Goal: Information Seeking & Learning: Learn about a topic

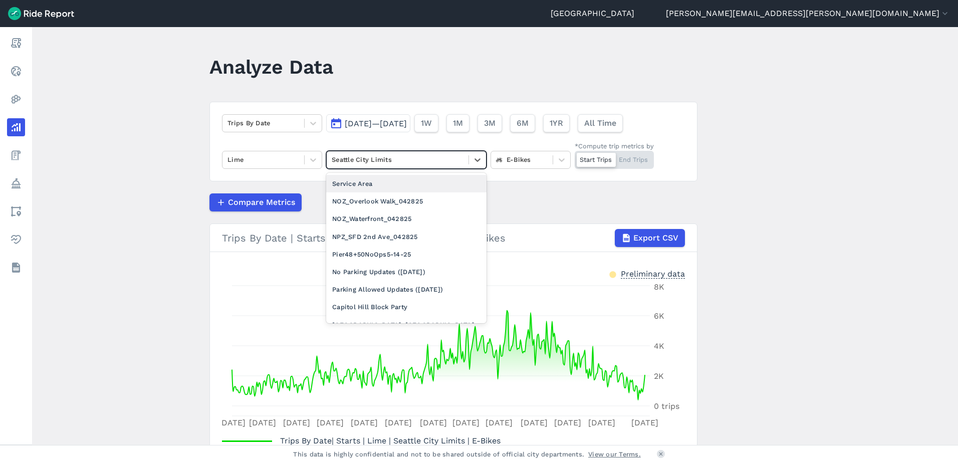
click at [368, 159] on div at bounding box center [398, 160] width 132 height 12
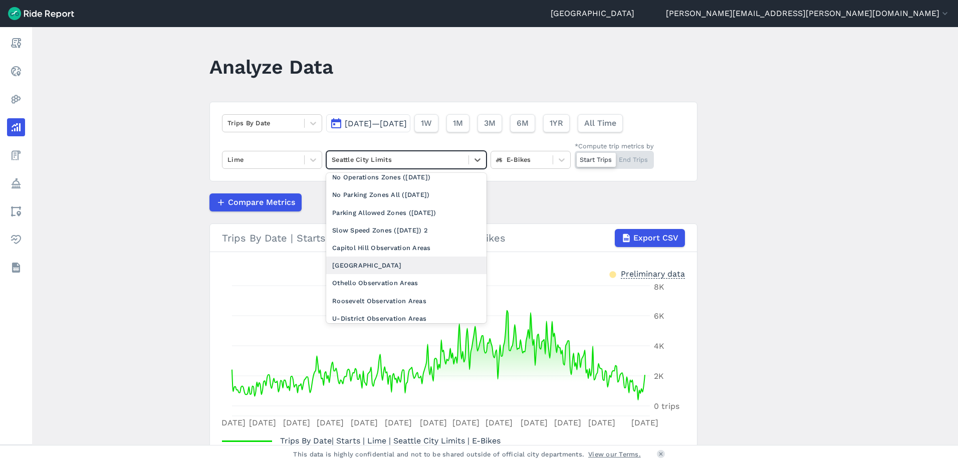
scroll to position [301, 0]
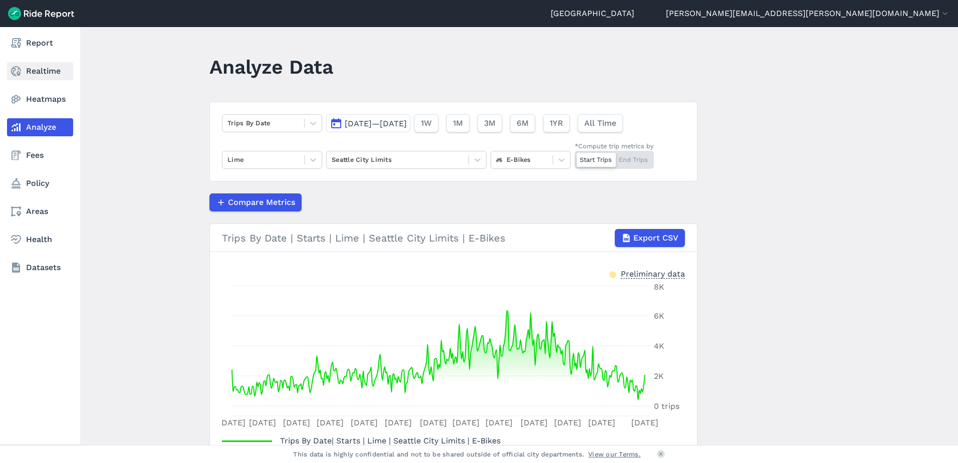
click at [26, 68] on link "Realtime" at bounding box center [40, 71] width 66 height 18
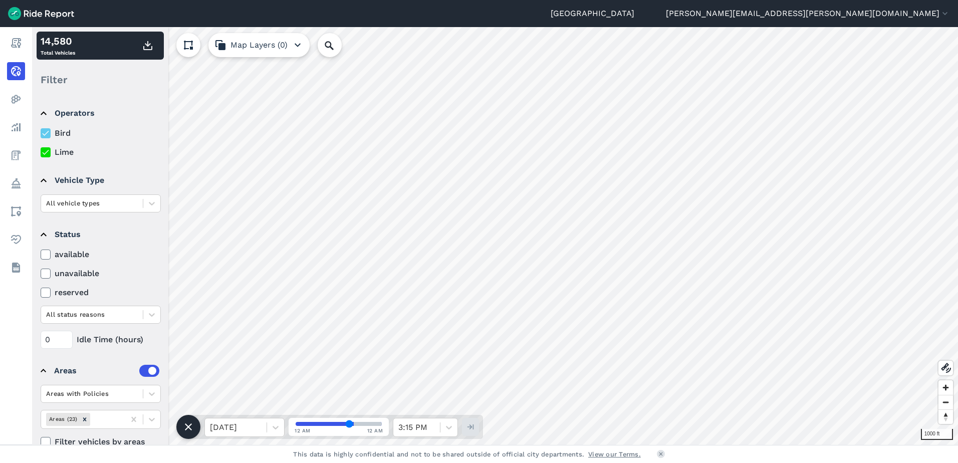
drag, startPoint x: 47, startPoint y: 152, endPoint x: 48, endPoint y: 134, distance: 18.6
click at [47, 152] on icon at bounding box center [45, 152] width 9 height 10
click at [41, 152] on input "Lime" at bounding box center [41, 149] width 0 height 7
click at [48, 134] on icon at bounding box center [45, 133] width 9 height 10
click at [41, 134] on input "Bird" at bounding box center [41, 130] width 0 height 7
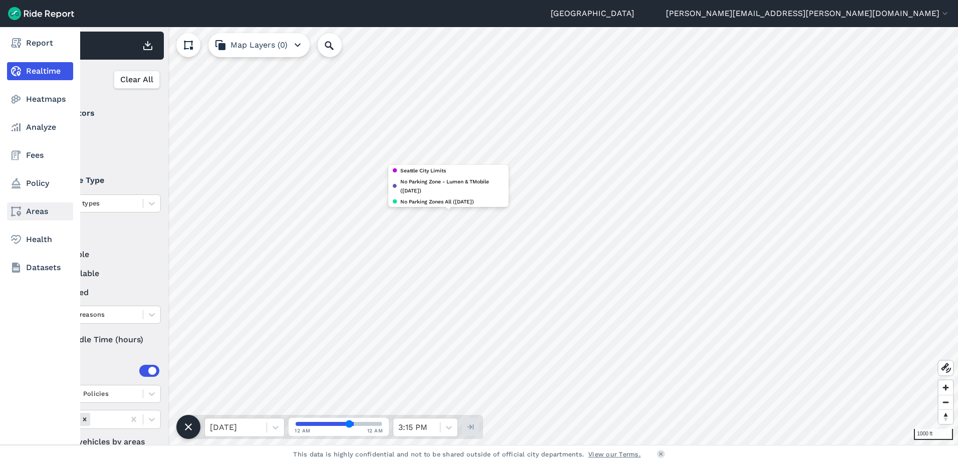
click at [17, 214] on icon at bounding box center [16, 211] width 12 height 12
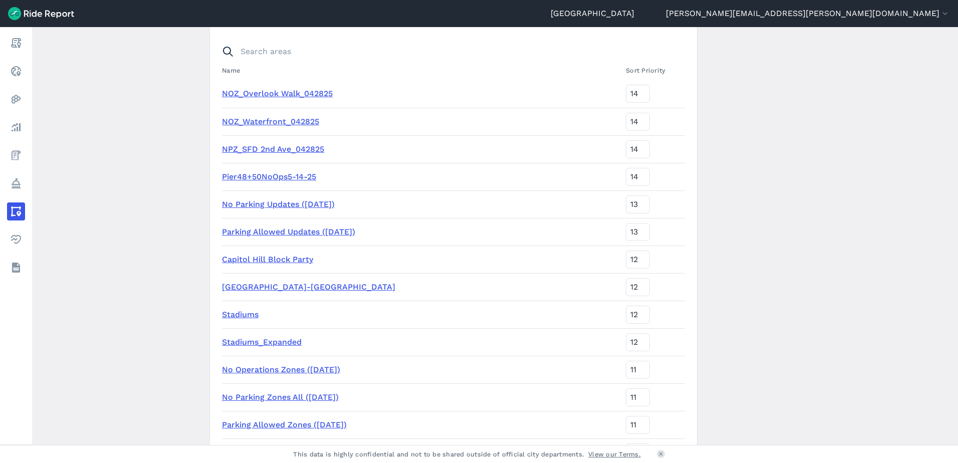
scroll to position [100, 0]
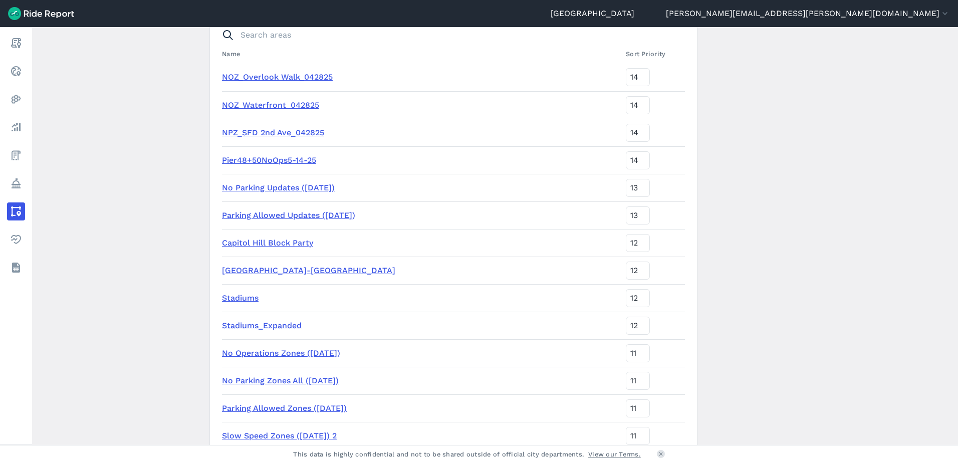
click at [256, 297] on link "Stadiums" at bounding box center [240, 298] width 37 height 10
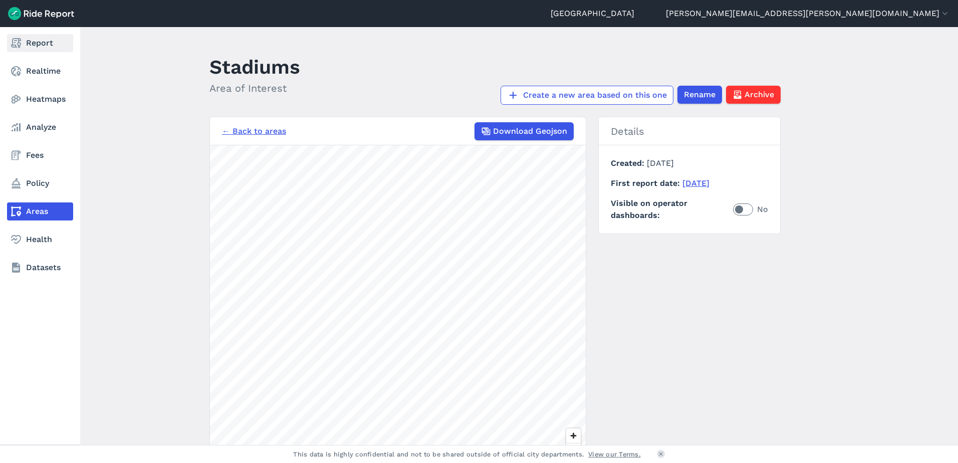
click at [29, 42] on link "Report" at bounding box center [40, 43] width 66 height 18
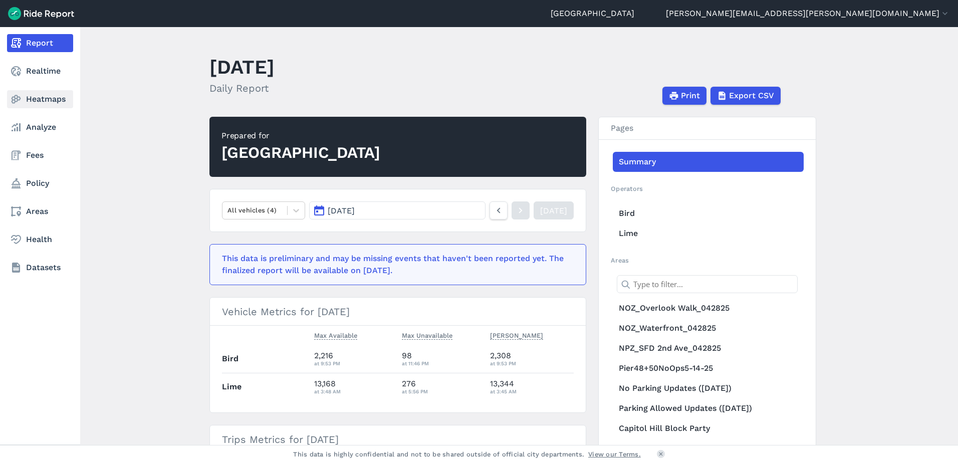
click at [43, 99] on link "Heatmaps" at bounding box center [40, 99] width 66 height 18
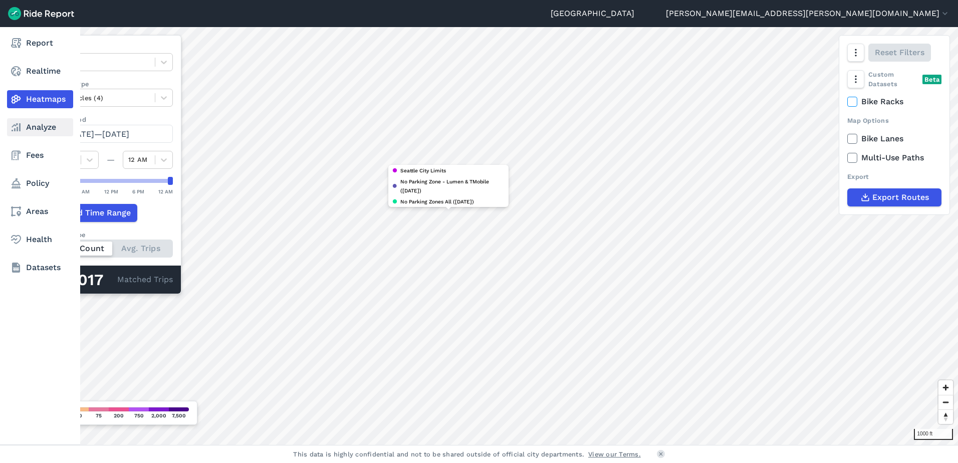
click at [18, 121] on link "Analyze" at bounding box center [40, 127] width 66 height 18
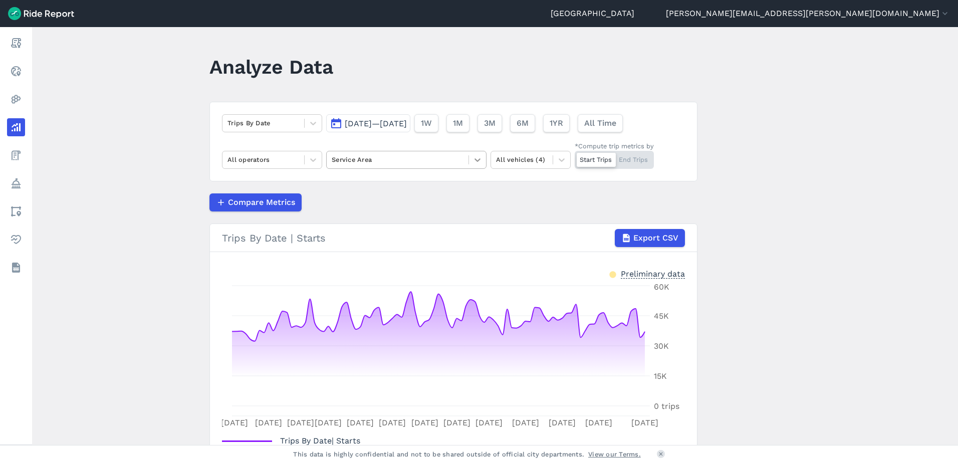
click at [478, 154] on div at bounding box center [477, 159] width 17 height 17
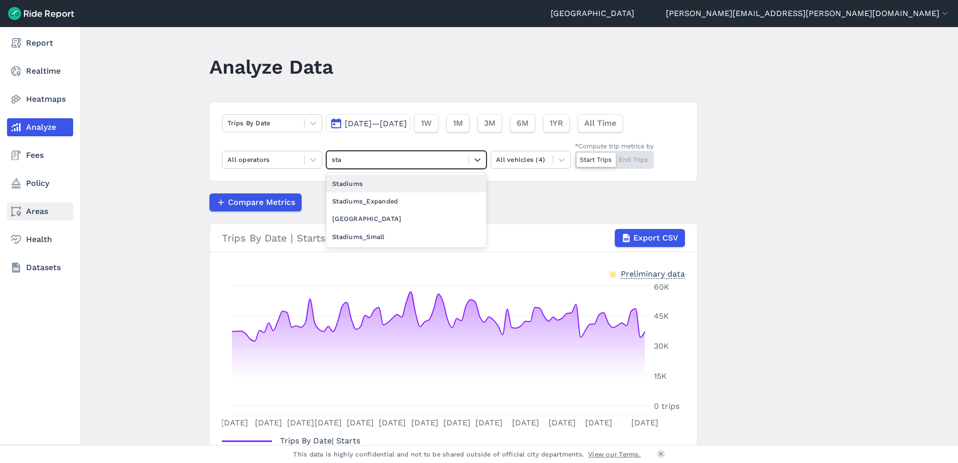
type input "sta"
click at [33, 211] on link "Areas" at bounding box center [40, 211] width 66 height 18
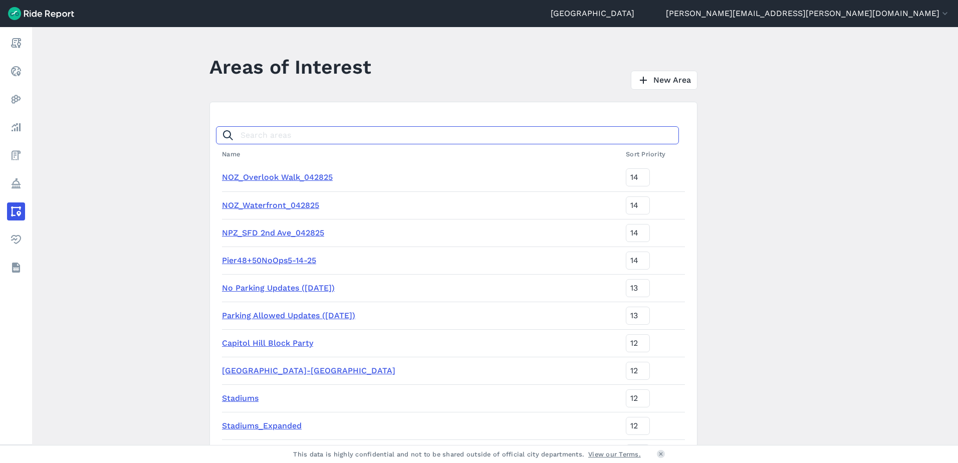
click at [450, 143] on input "Search areas" at bounding box center [447, 135] width 463 height 18
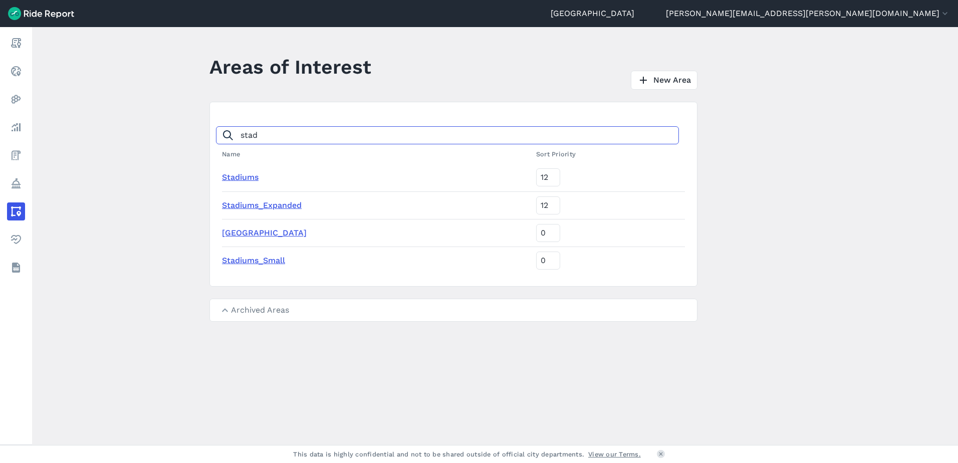
type input "stad"
click at [290, 208] on link "Stadiums_Expanded" at bounding box center [262, 205] width 80 height 10
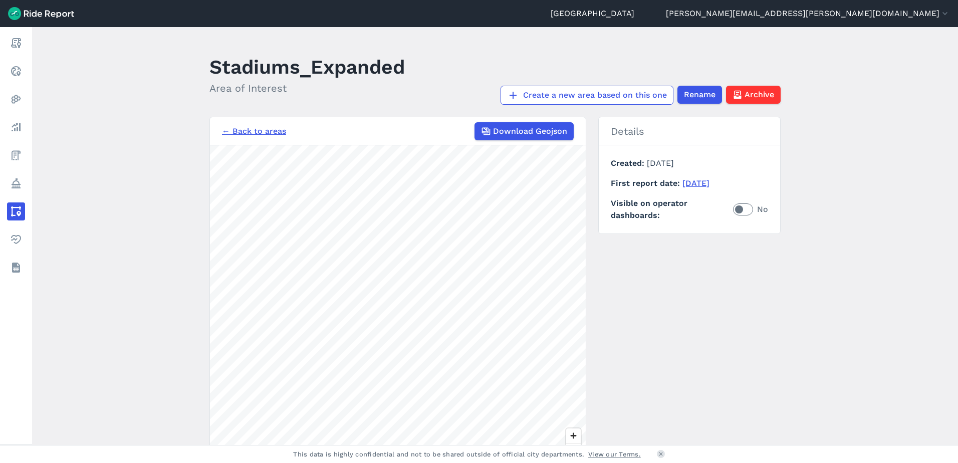
click at [227, 126] on link "← Back to areas" at bounding box center [254, 131] width 64 height 12
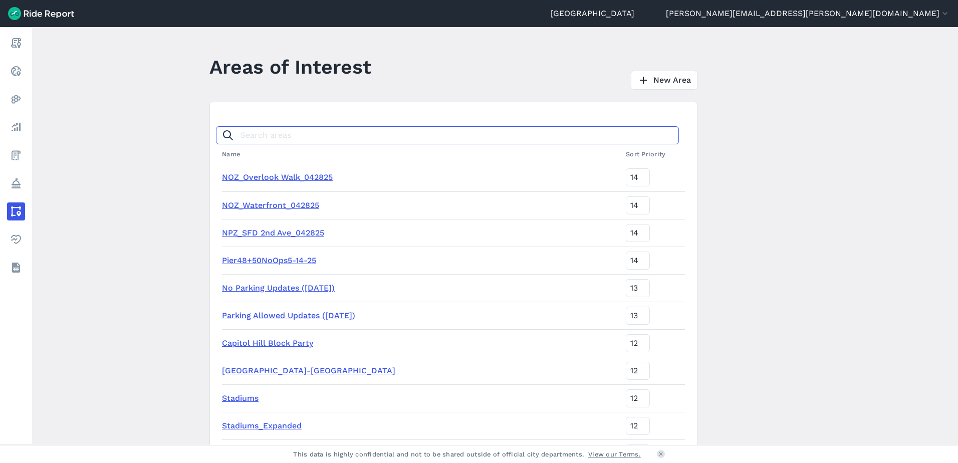
click at [259, 134] on input "Search areas" at bounding box center [447, 135] width 463 height 18
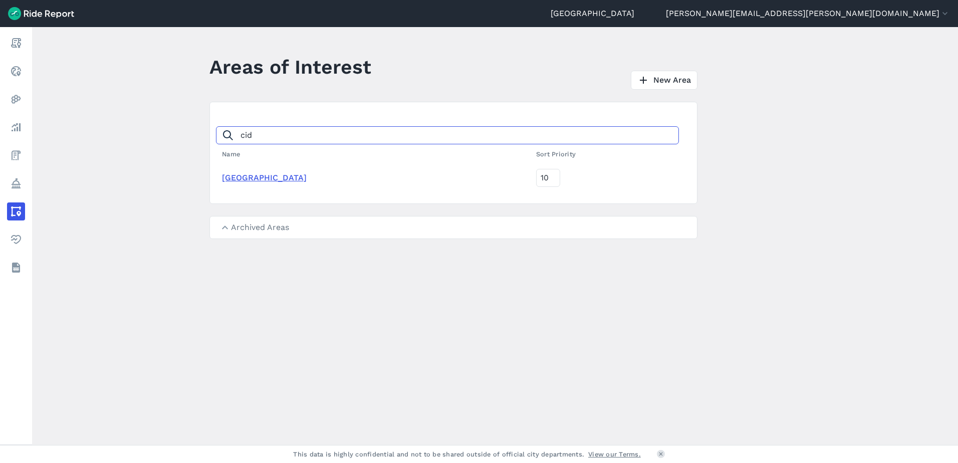
type input "cid"
click at [272, 177] on link "[GEOGRAPHIC_DATA]" at bounding box center [264, 178] width 85 height 10
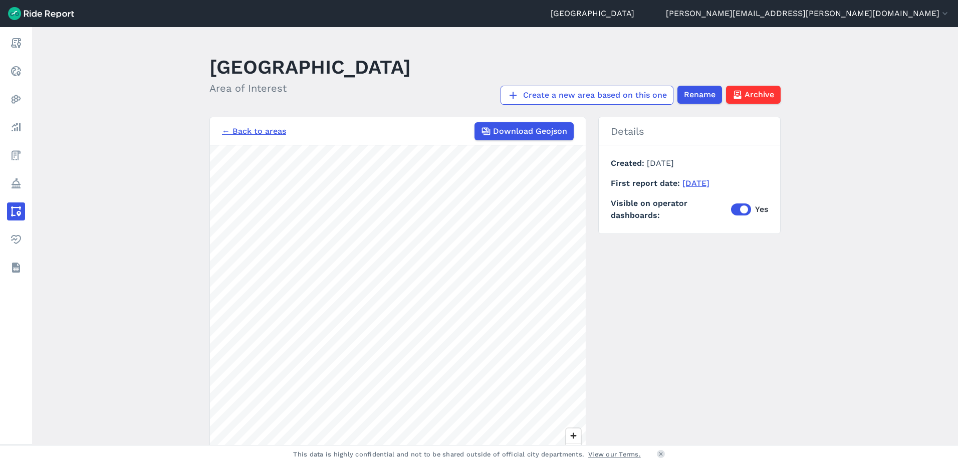
click at [268, 131] on link "← Back to areas" at bounding box center [254, 131] width 64 height 12
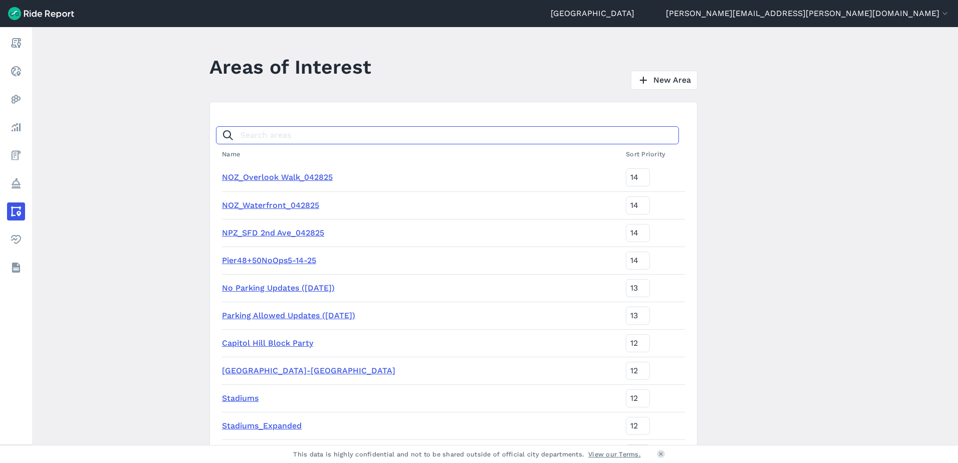
click at [274, 135] on input "Search areas" at bounding box center [447, 135] width 463 height 18
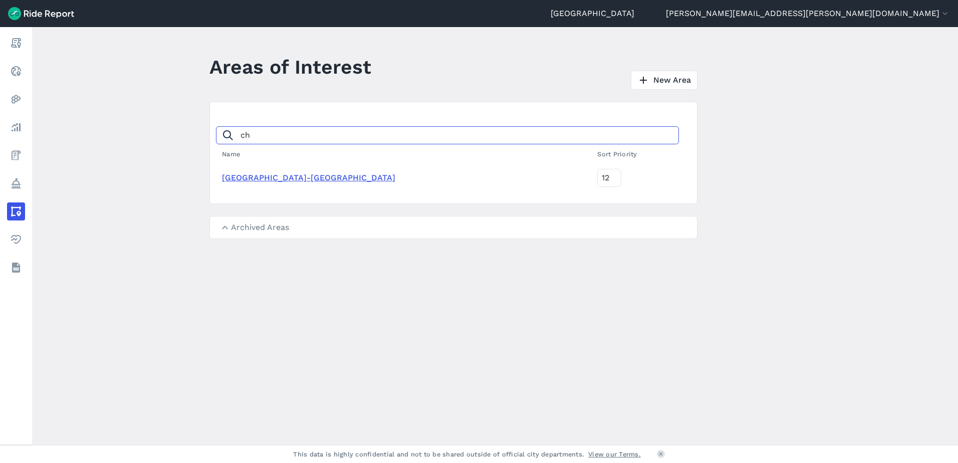
type input "ch"
click at [287, 177] on link "[GEOGRAPHIC_DATA]-[GEOGRAPHIC_DATA]" at bounding box center [308, 178] width 173 height 10
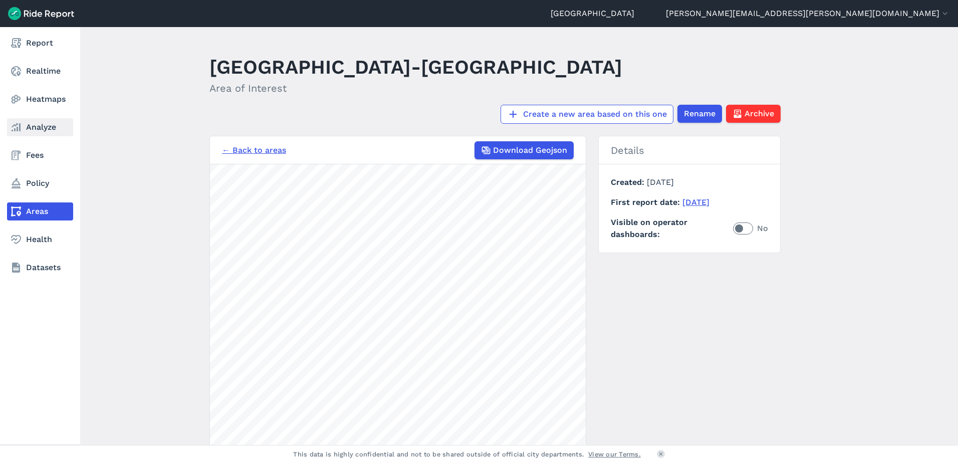
click at [26, 122] on link "Analyze" at bounding box center [40, 127] width 66 height 18
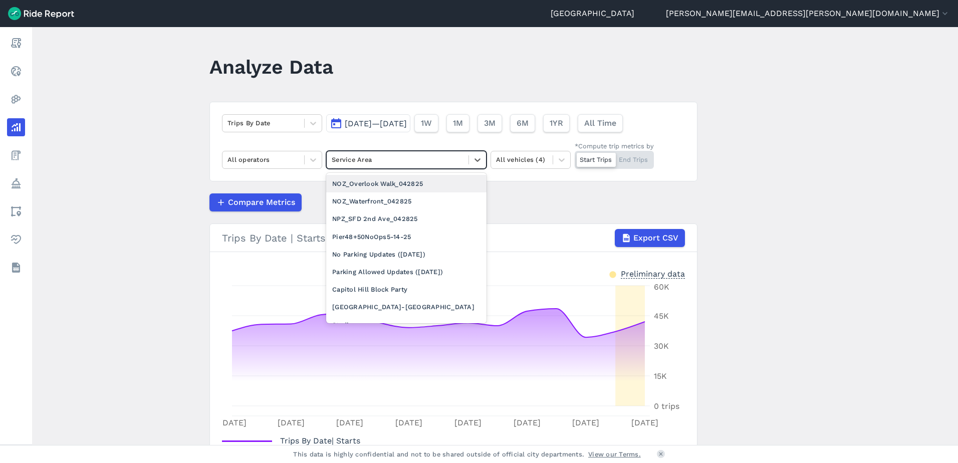
click at [391, 160] on div at bounding box center [398, 160] width 132 height 12
type input "chi"
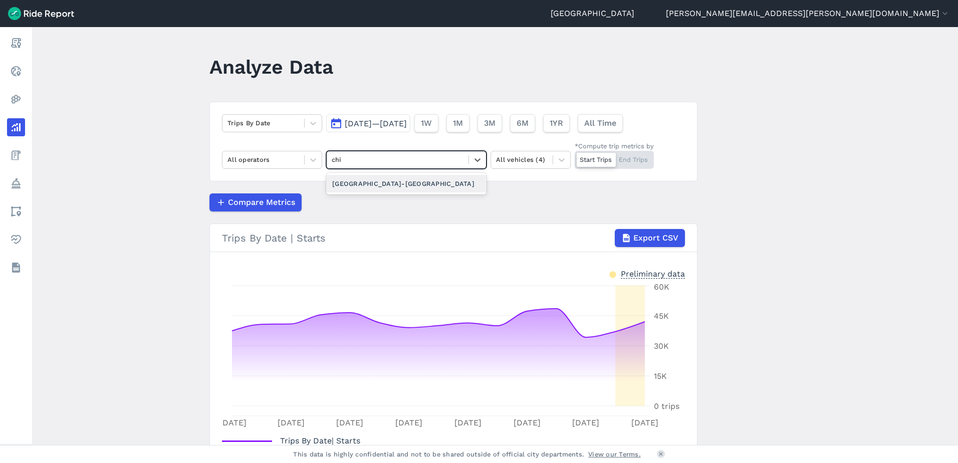
click at [370, 191] on div "[GEOGRAPHIC_DATA]-[GEOGRAPHIC_DATA]" at bounding box center [406, 184] width 160 height 18
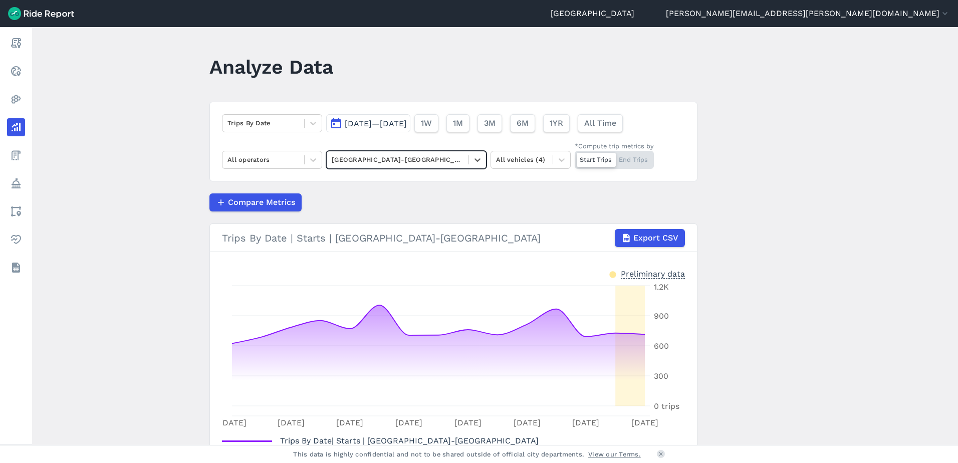
click at [372, 125] on span "[DATE]—[DATE]" at bounding box center [376, 124] width 62 height 10
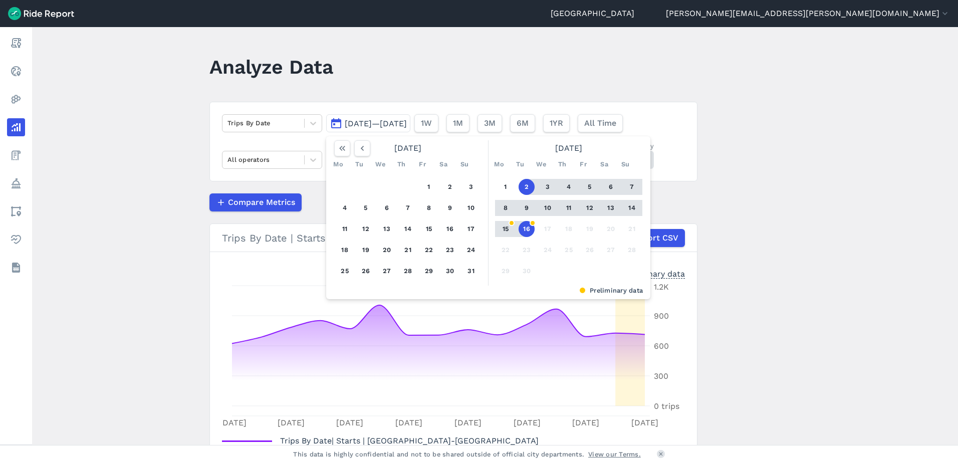
click at [586, 207] on button "12" at bounding box center [590, 208] width 16 height 16
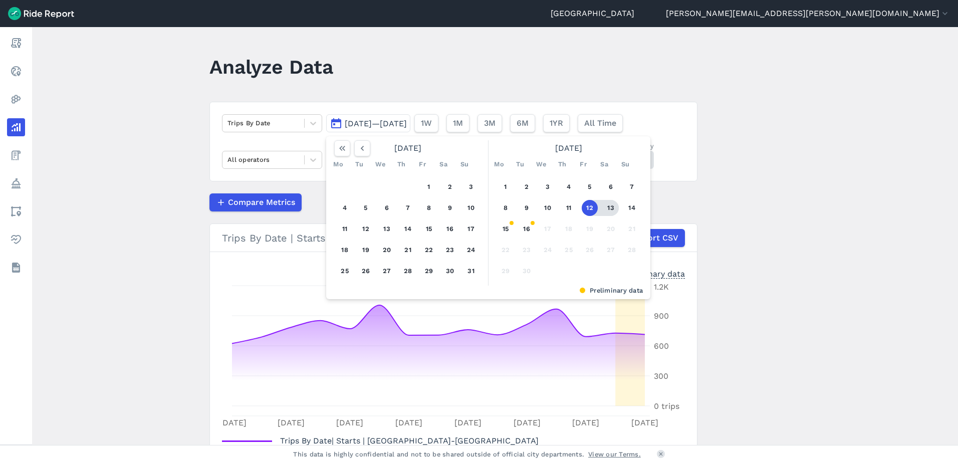
click at [606, 209] on button "13" at bounding box center [611, 208] width 16 height 16
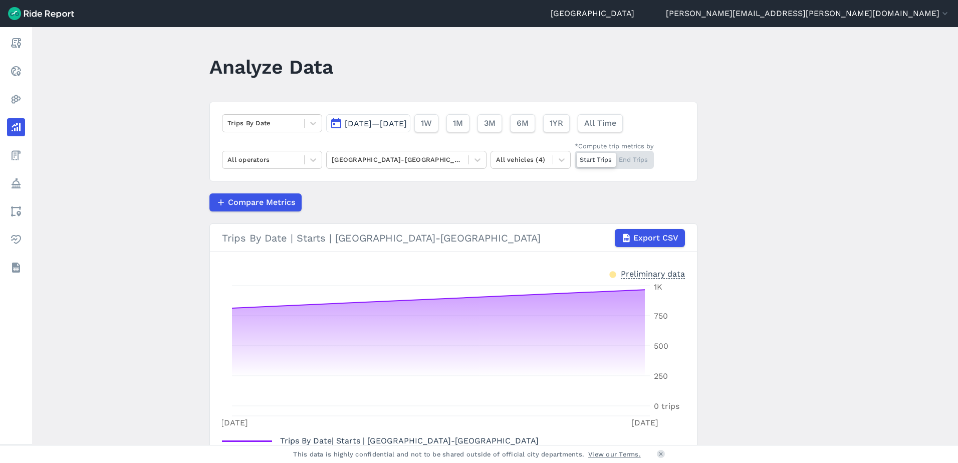
scroll to position [75, 0]
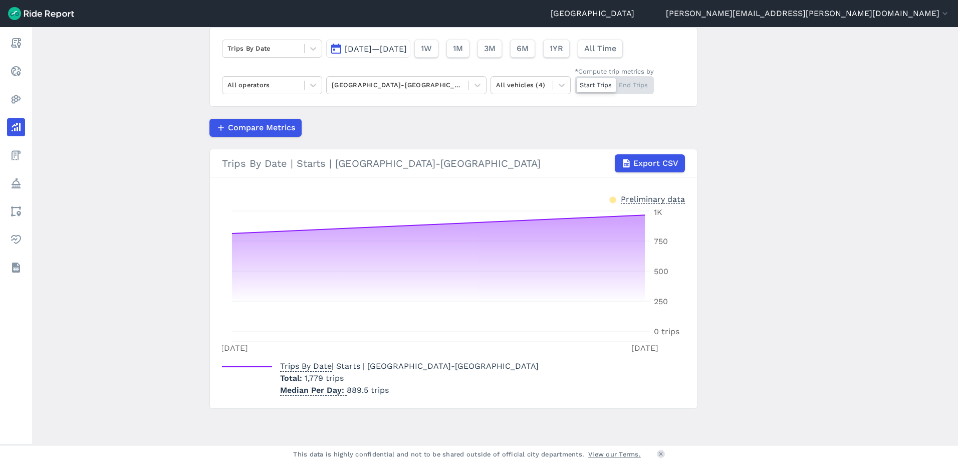
click at [631, 86] on div "Start Trips End Trips" at bounding box center [614, 85] width 79 height 18
click at [575, 83] on input "*Compute trip metrics by Start Trips End Trips" at bounding box center [575, 79] width 0 height 7
click at [599, 83] on div "Start Trips End Trips" at bounding box center [614, 85] width 79 height 18
click at [575, 83] on input "*Compute trip metrics by Start Trips End Trips" at bounding box center [575, 79] width 0 height 7
click at [392, 82] on div at bounding box center [398, 85] width 132 height 12
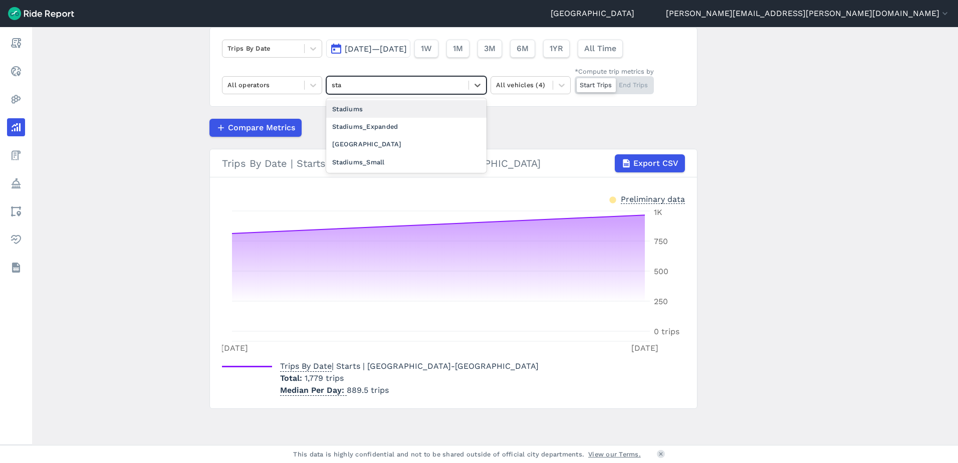
type input "stad"
click at [392, 127] on div "Stadiums_Expanded" at bounding box center [406, 127] width 160 height 18
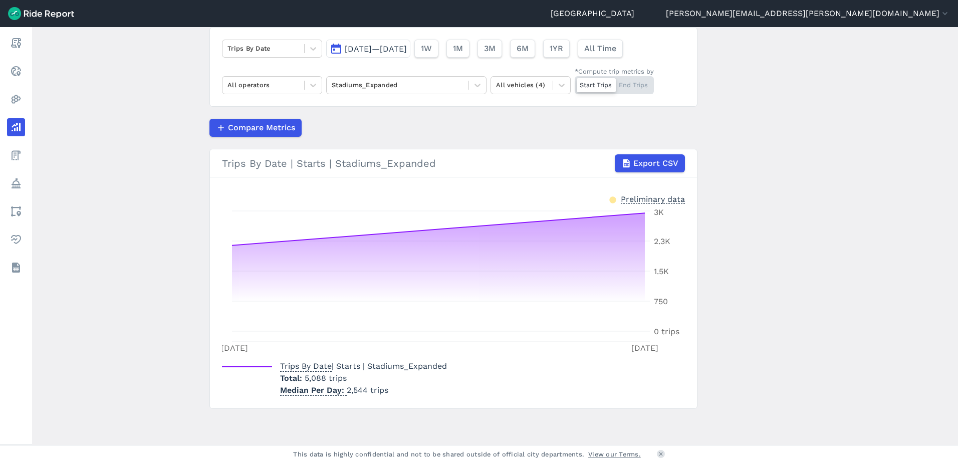
click at [649, 78] on div "Start Trips End Trips" at bounding box center [614, 85] width 79 height 18
click at [575, 78] on input "*Compute trip metrics by Start Trips End Trips" at bounding box center [575, 79] width 0 height 7
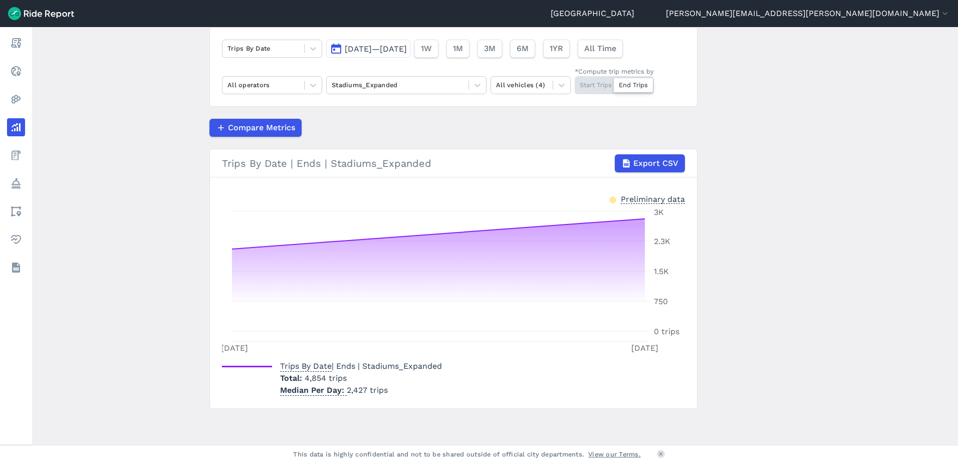
click at [143, 311] on main "Analyze Data Trips By Date Sep 12, 2025—Sep 13, 2025 1W 1M 3M 6M 1YR All Time A…" at bounding box center [495, 236] width 926 height 418
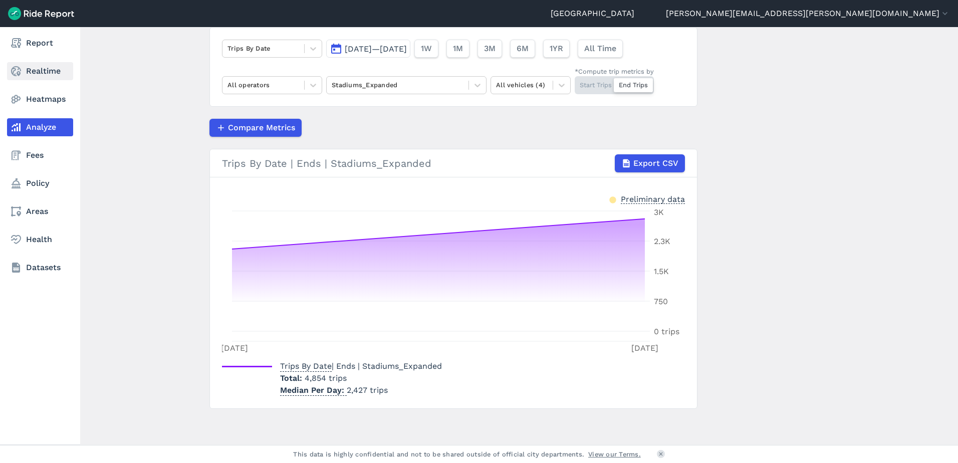
click at [37, 73] on link "Realtime" at bounding box center [40, 71] width 66 height 18
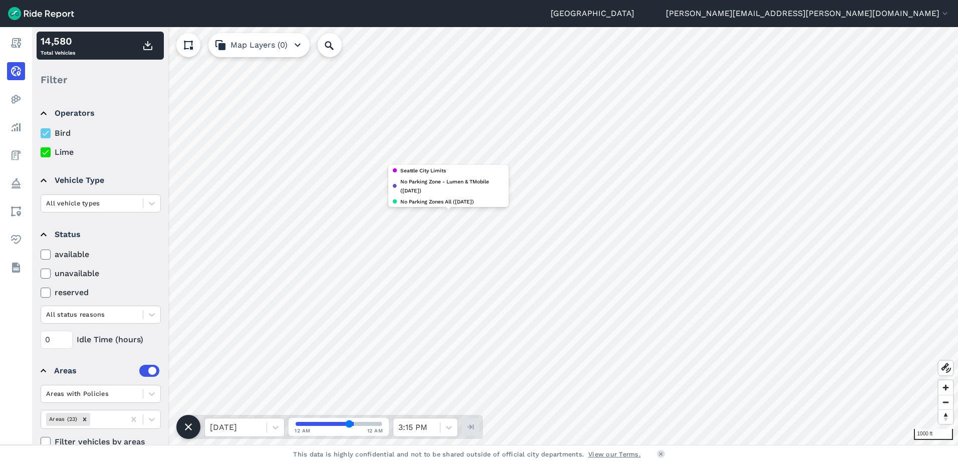
scroll to position [20, 0]
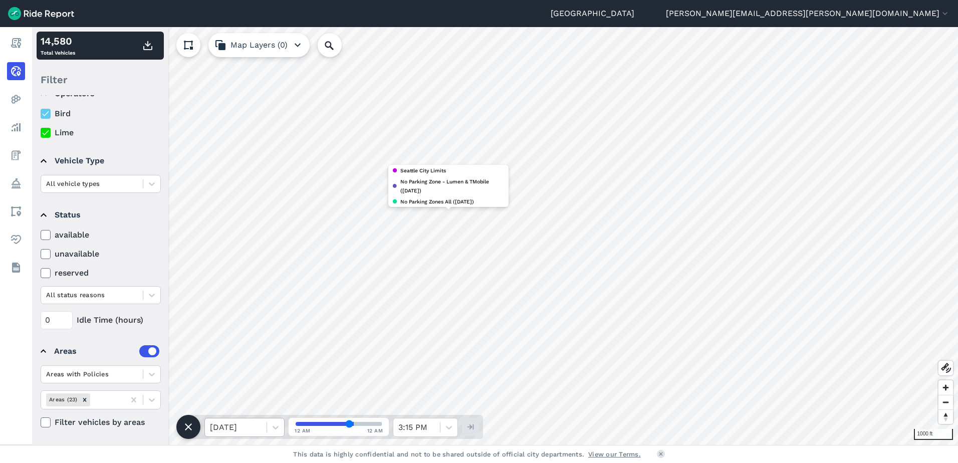
click at [247, 426] on div at bounding box center [236, 427] width 52 height 14
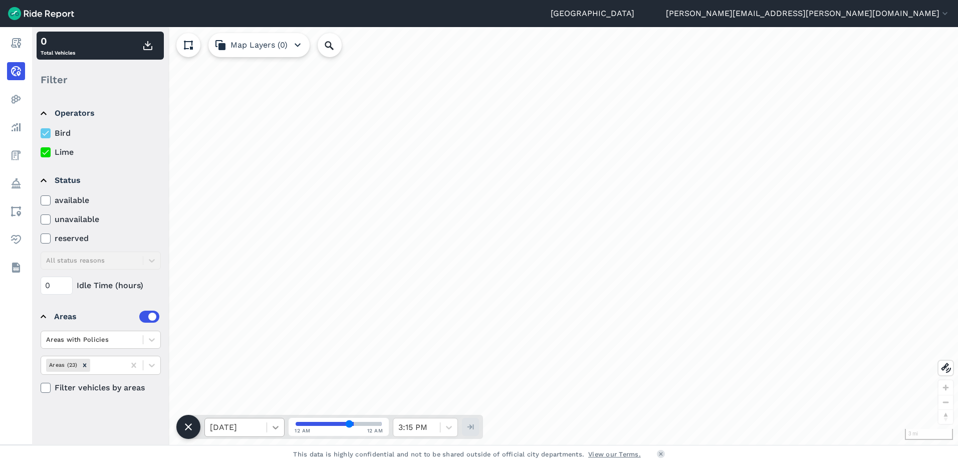
click at [277, 427] on icon at bounding box center [276, 428] width 6 height 4
click at [254, 401] on div "[DATE]" at bounding box center [244, 402] width 80 height 20
click at [278, 425] on icon at bounding box center [276, 427] width 10 height 10
click at [94, 410] on div "Operators Bird Lime Status available unavailable reserved All status reasons 0 …" at bounding box center [100, 269] width 136 height 349
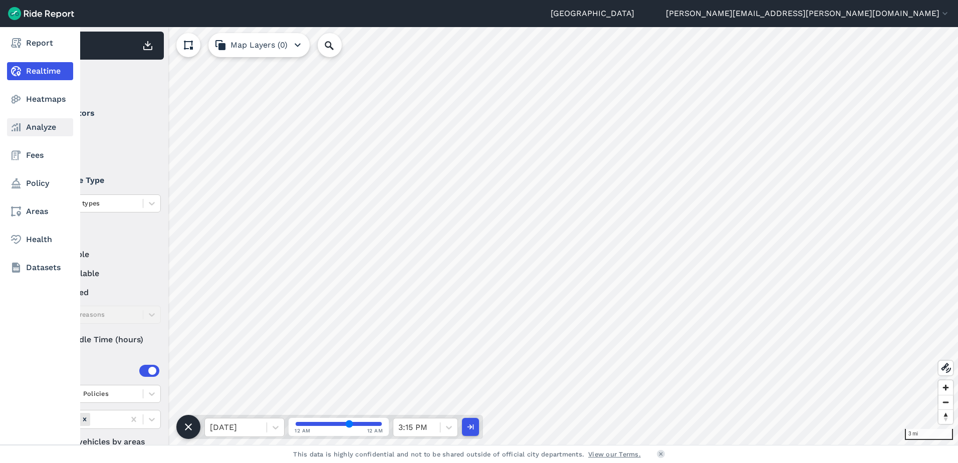
click at [37, 129] on link "Analyze" at bounding box center [40, 127] width 66 height 18
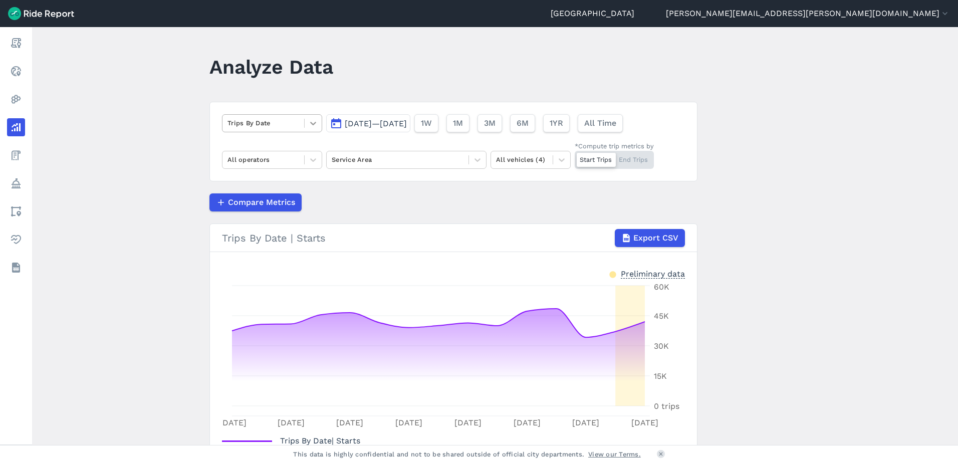
click at [313, 126] on icon at bounding box center [313, 123] width 10 height 10
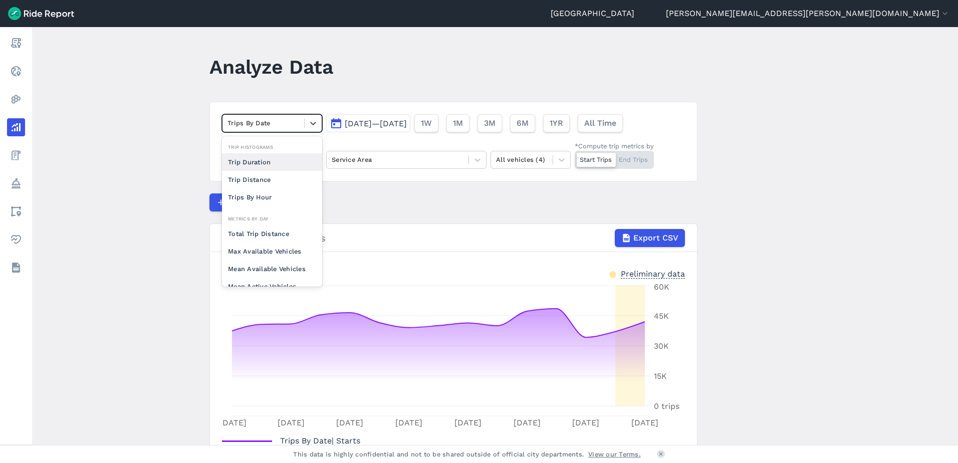
click at [162, 160] on main "Analyze Data option Trip Duration focused, 0 of 2. 10 results available. Use Up…" at bounding box center [495, 236] width 926 height 418
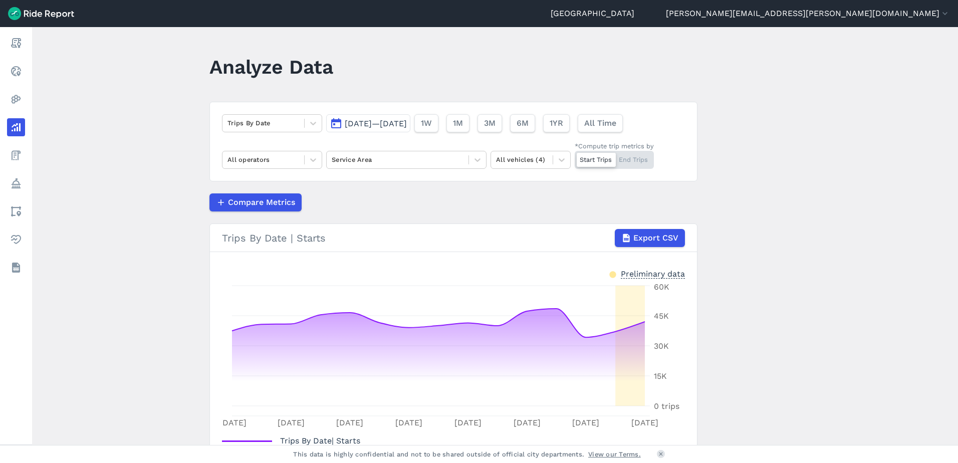
click at [407, 120] on span "[DATE]—[DATE]" at bounding box center [376, 124] width 62 height 10
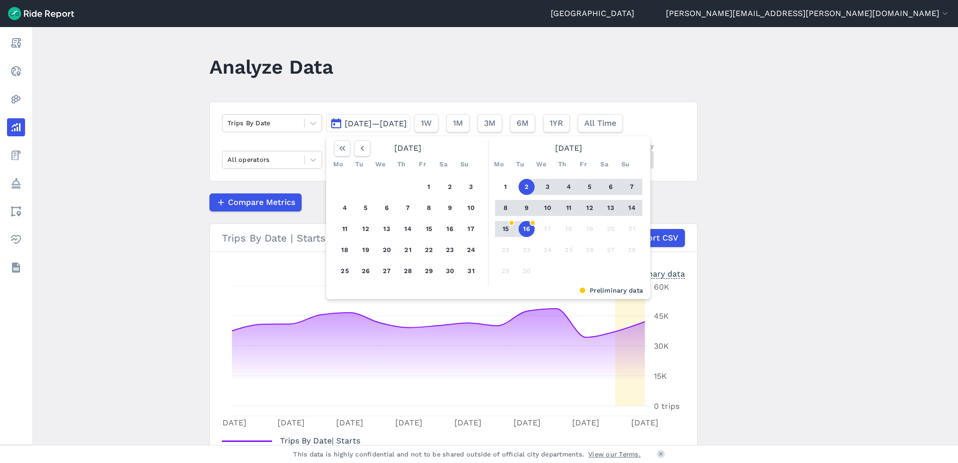
click at [588, 208] on button "12" at bounding box center [590, 208] width 16 height 16
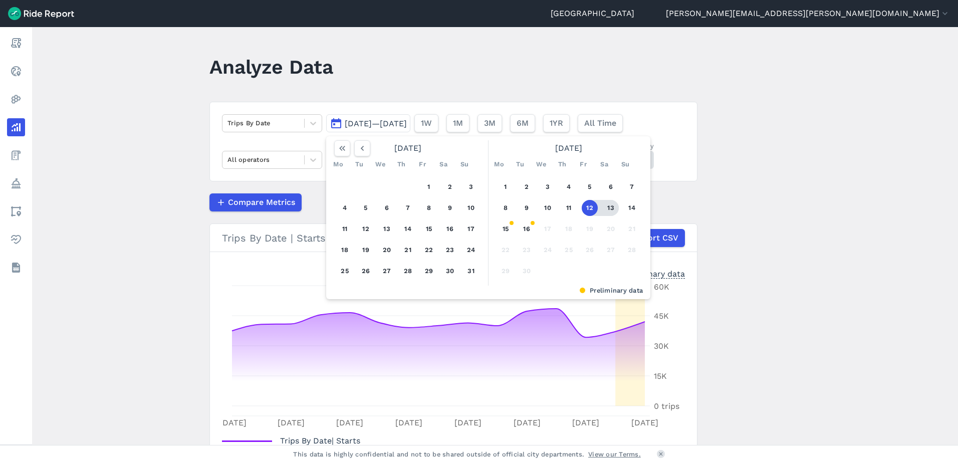
click at [608, 209] on button "13" at bounding box center [611, 208] width 16 height 16
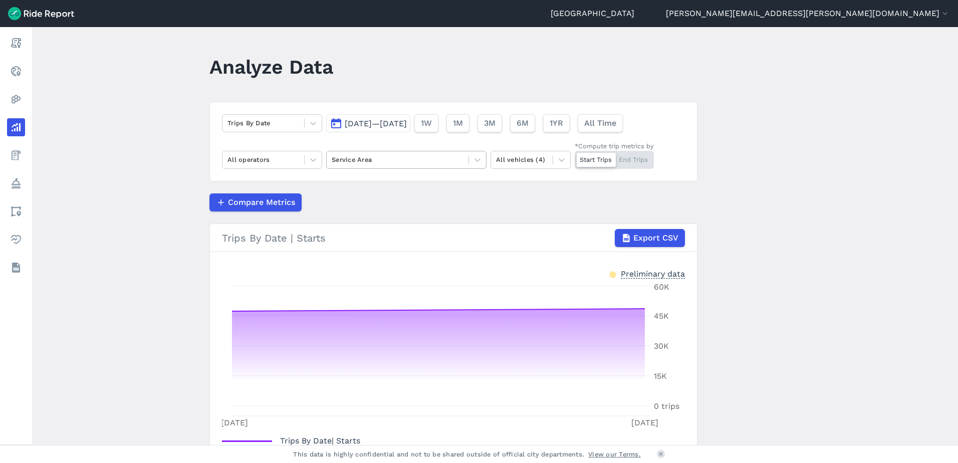
click at [346, 163] on div at bounding box center [398, 160] width 132 height 12
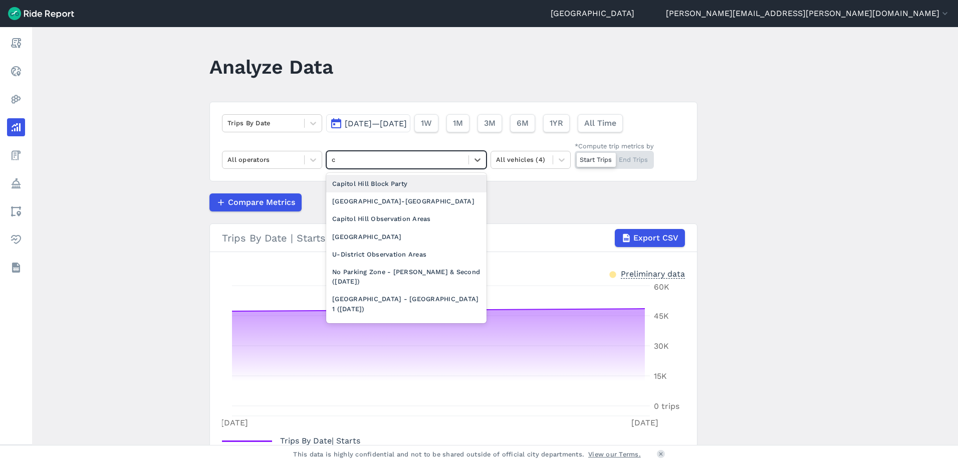
type input "ch"
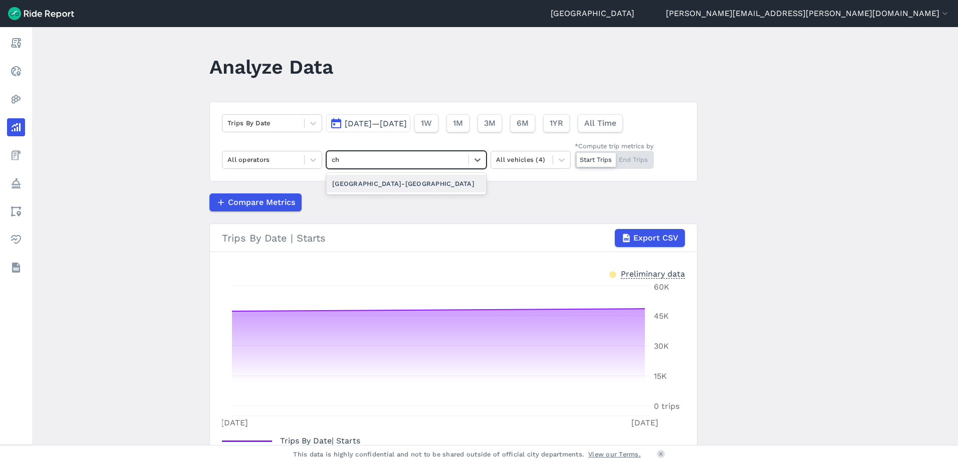
click at [364, 184] on div "[GEOGRAPHIC_DATA]-[GEOGRAPHIC_DATA]" at bounding box center [406, 184] width 160 height 18
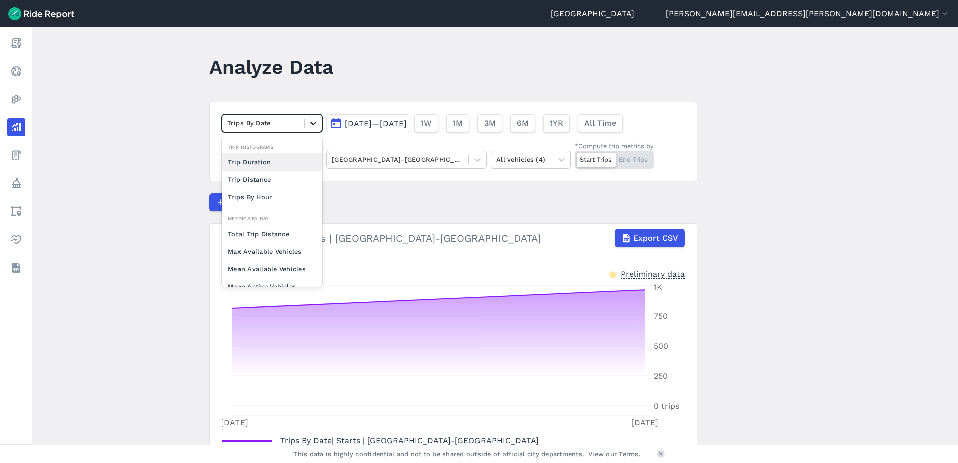
click at [312, 125] on icon at bounding box center [313, 123] width 10 height 10
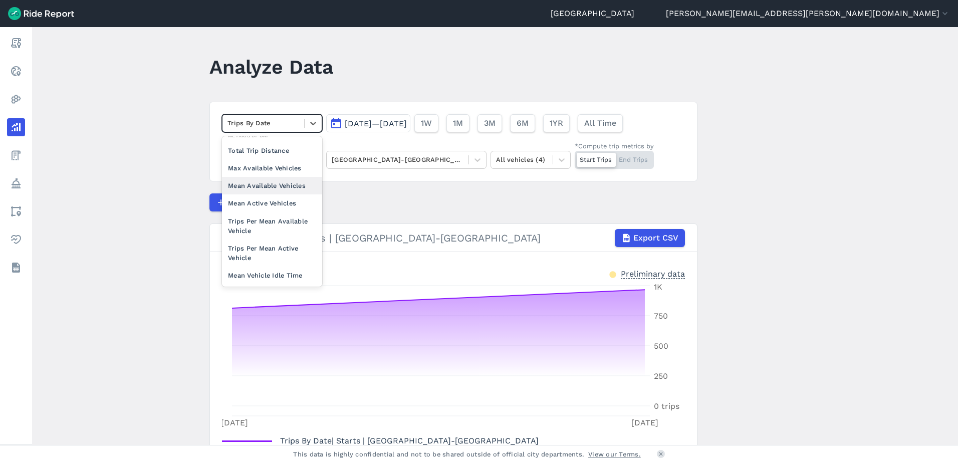
click at [295, 188] on div "Mean Available Vehicles" at bounding box center [272, 186] width 100 height 18
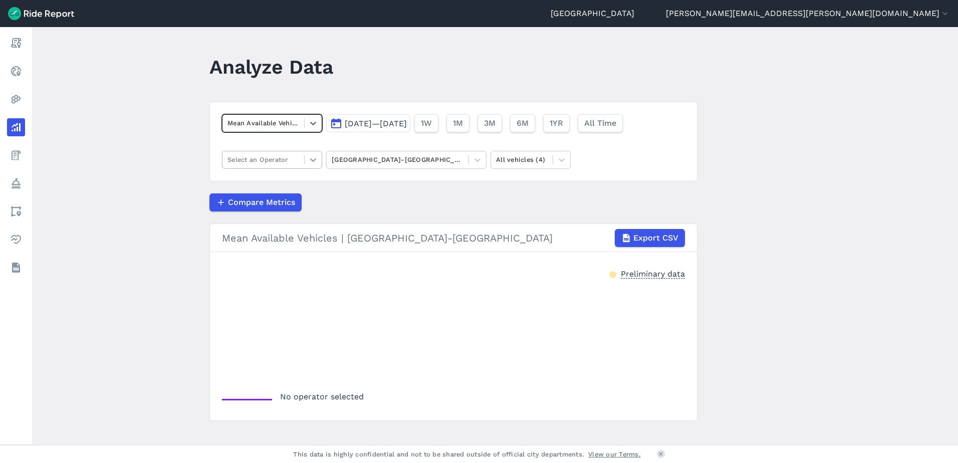
click at [315, 162] on icon at bounding box center [313, 160] width 10 height 10
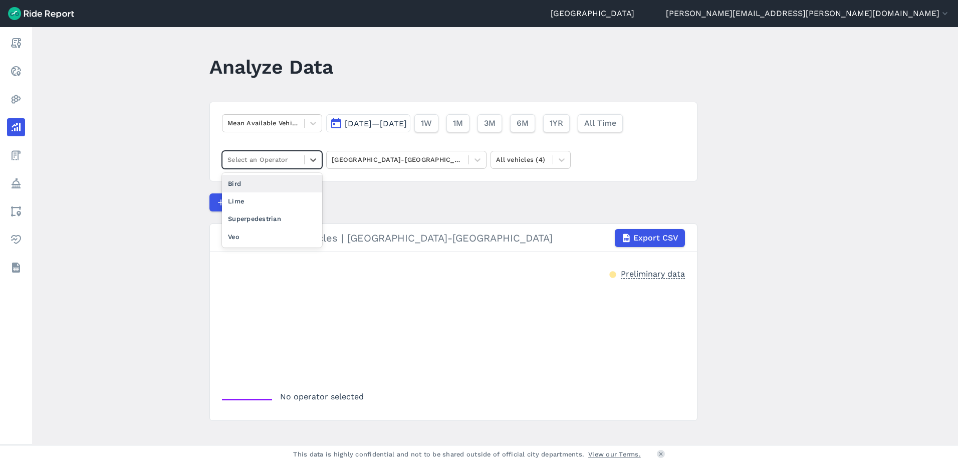
click at [246, 187] on div "Bird" at bounding box center [272, 184] width 100 height 18
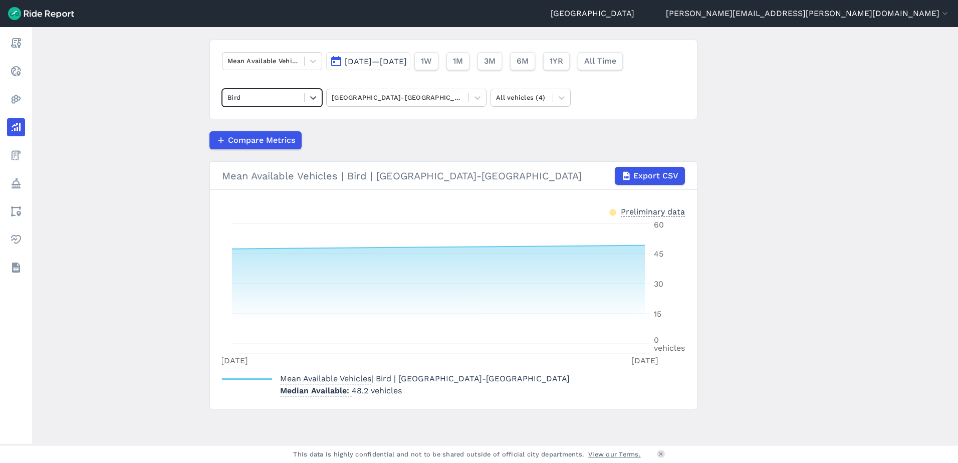
scroll to position [63, 0]
click at [305, 57] on div at bounding box center [313, 60] width 17 height 17
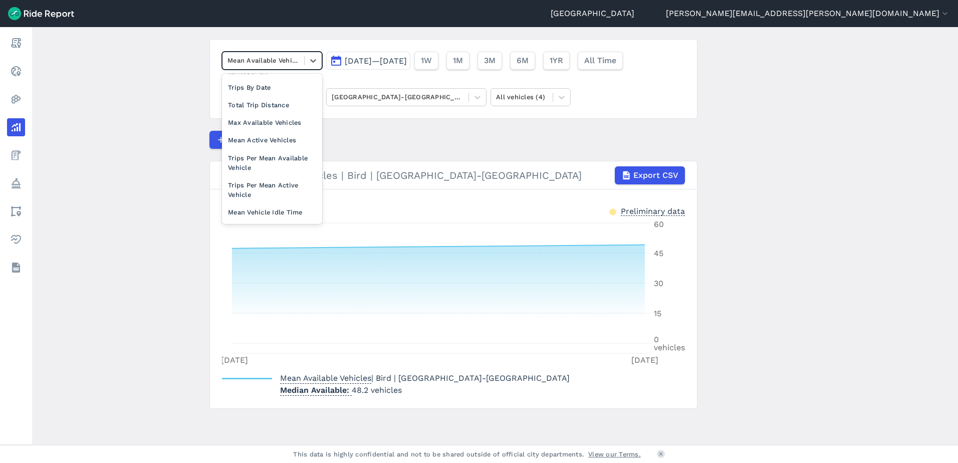
scroll to position [87, 0]
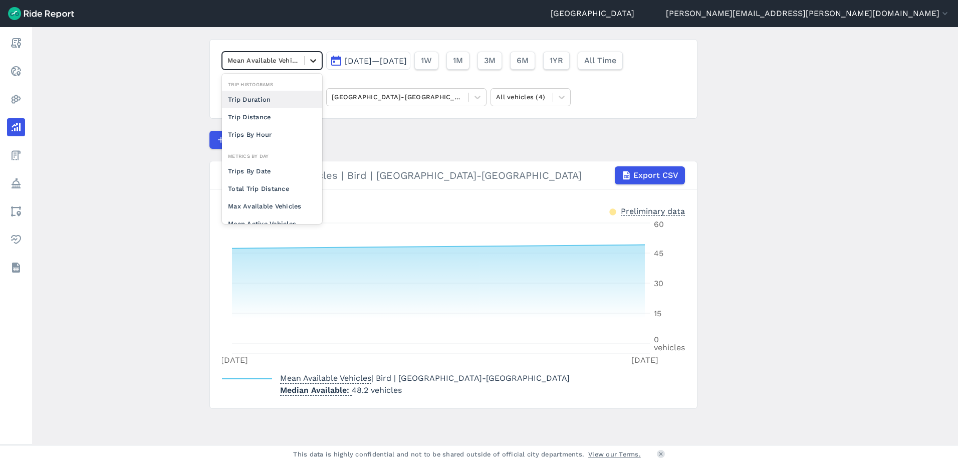
click at [306, 59] on div at bounding box center [313, 60] width 17 height 17
click at [290, 189] on div "Trips Per Mean Active Vehicle" at bounding box center [272, 186] width 100 height 27
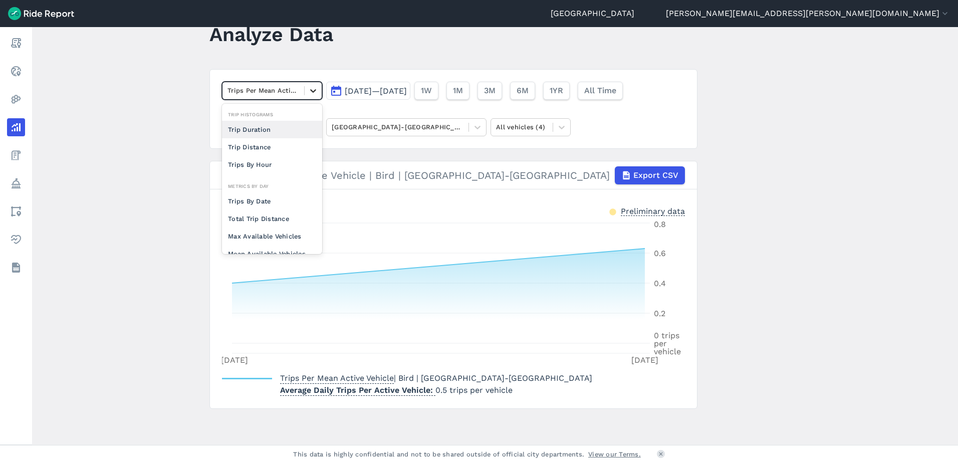
click at [312, 85] on div at bounding box center [313, 90] width 17 height 17
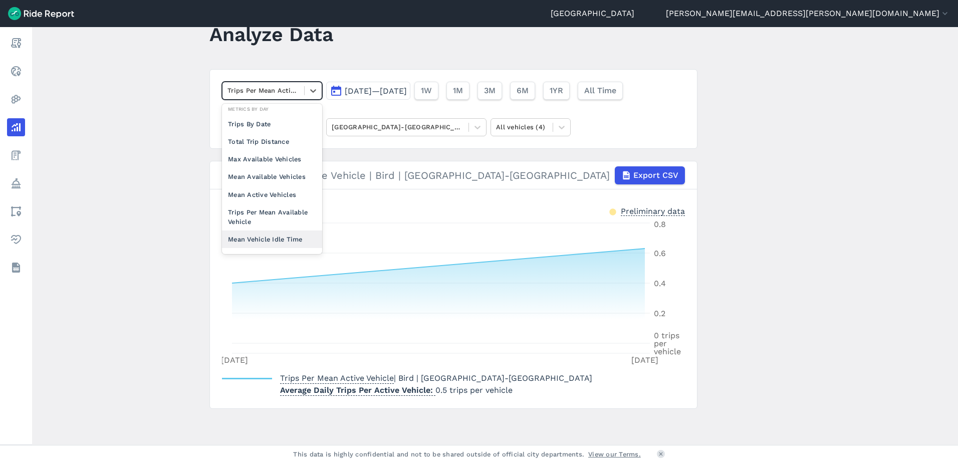
click at [283, 236] on div "Mean Vehicle Idle Time" at bounding box center [272, 239] width 100 height 18
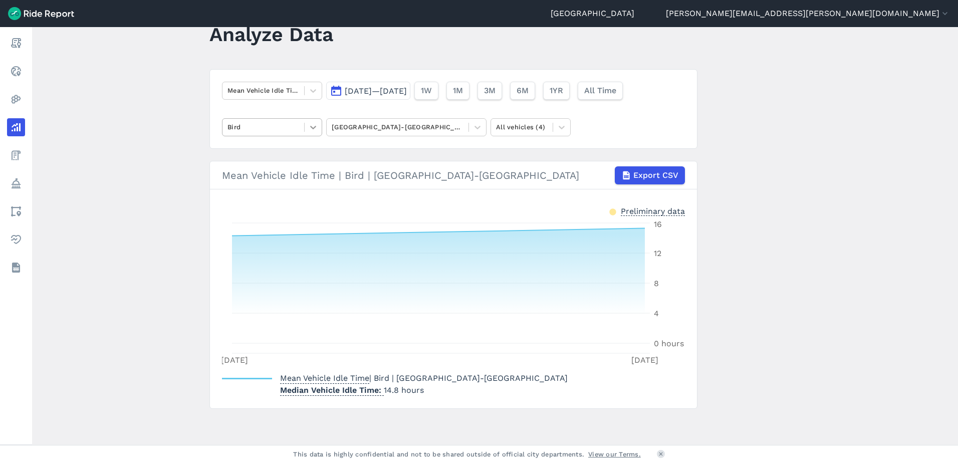
click at [312, 122] on div at bounding box center [313, 127] width 17 height 17
click at [295, 151] on div "Lime" at bounding box center [272, 151] width 100 height 18
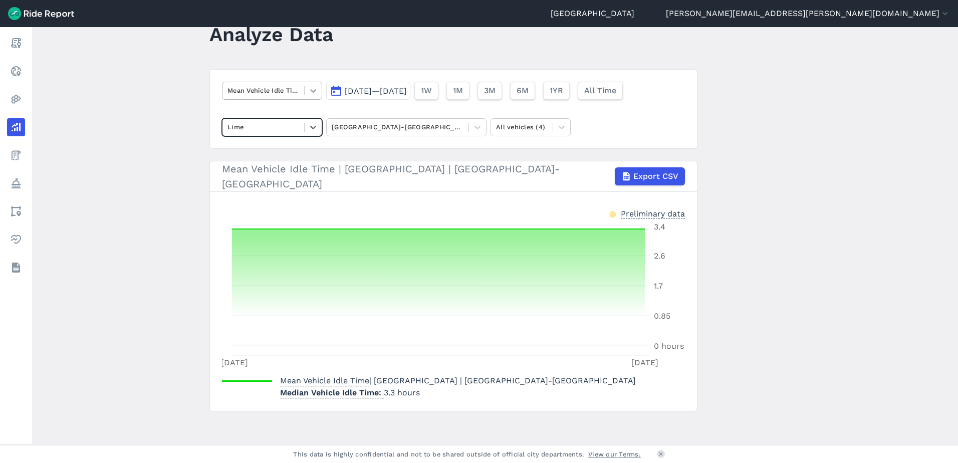
click at [319, 87] on div at bounding box center [313, 90] width 17 height 17
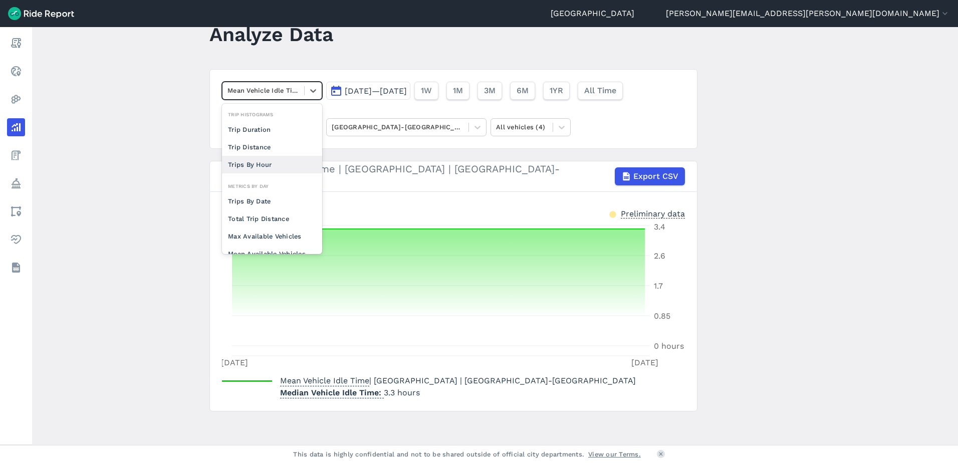
click at [279, 160] on div "Trips By Hour" at bounding box center [272, 165] width 100 height 18
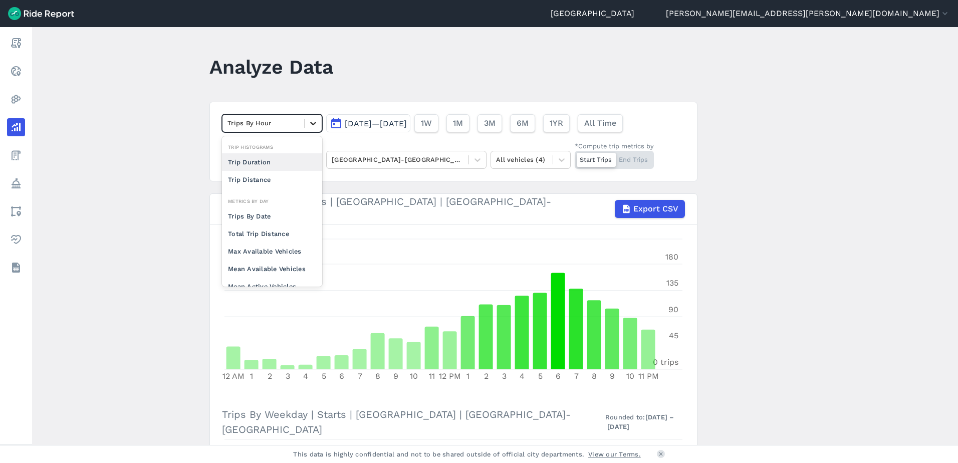
click at [314, 120] on icon at bounding box center [313, 123] width 10 height 10
click at [277, 213] on div "Trips By Date" at bounding box center [272, 216] width 100 height 18
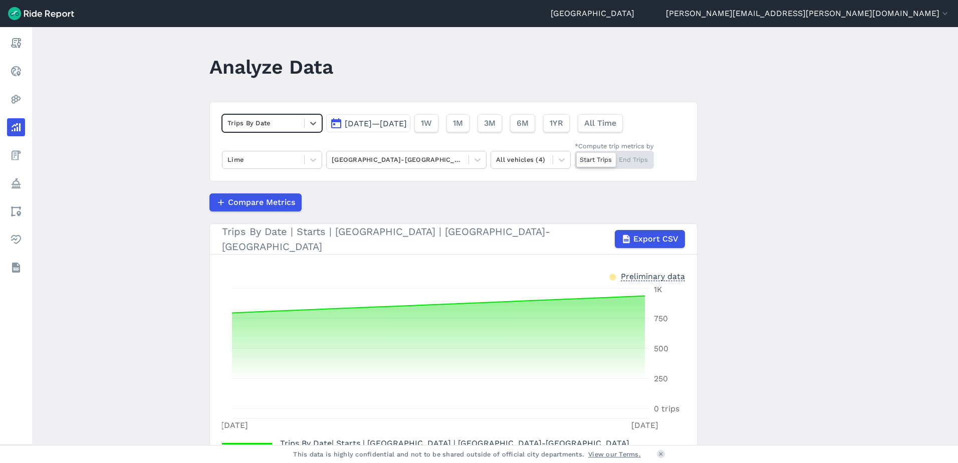
scroll to position [75, 0]
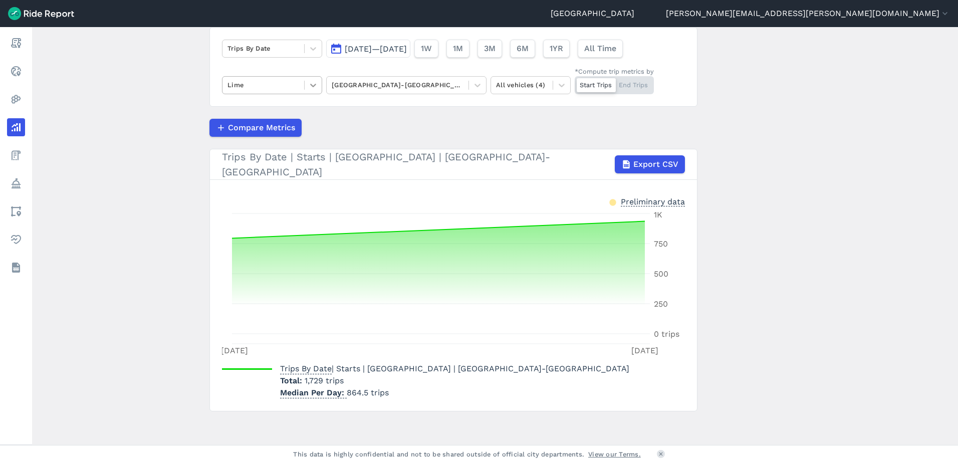
click at [312, 82] on icon at bounding box center [313, 85] width 10 height 10
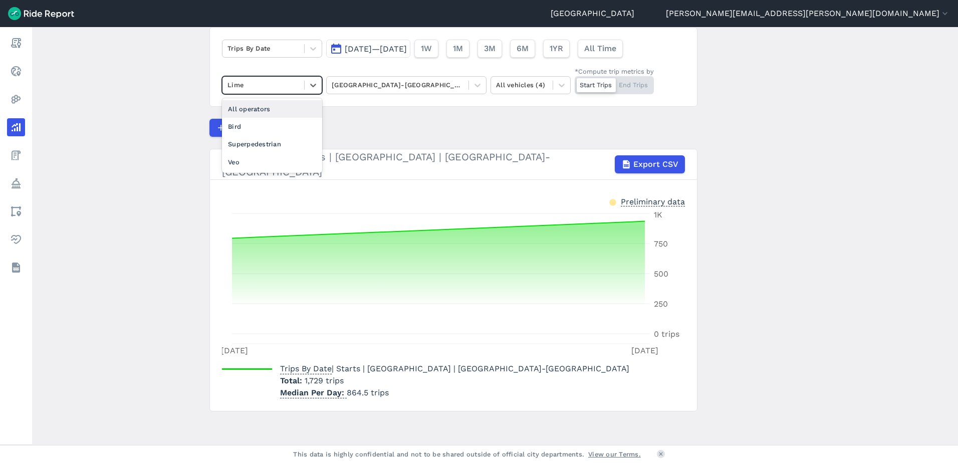
click at [278, 111] on div "All operators" at bounding box center [272, 109] width 100 height 18
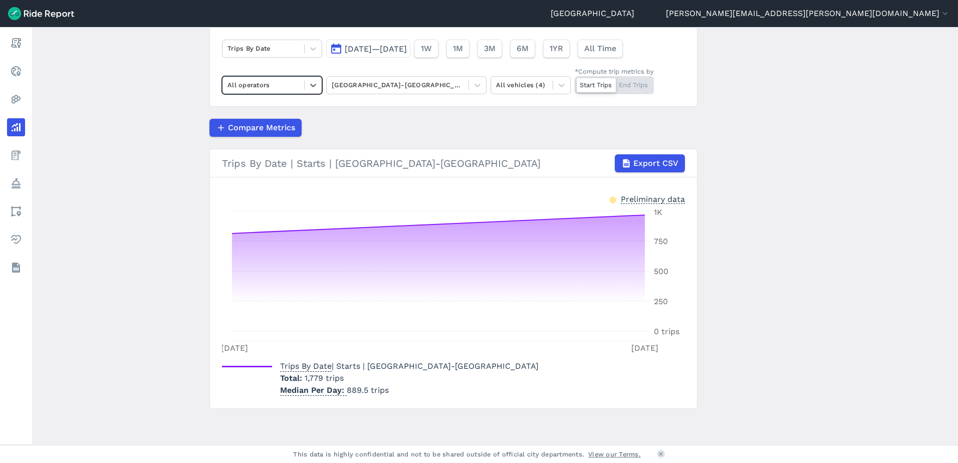
click at [298, 80] on div "All operators" at bounding box center [263, 85] width 82 height 16
click at [270, 106] on div "Bird" at bounding box center [272, 109] width 100 height 18
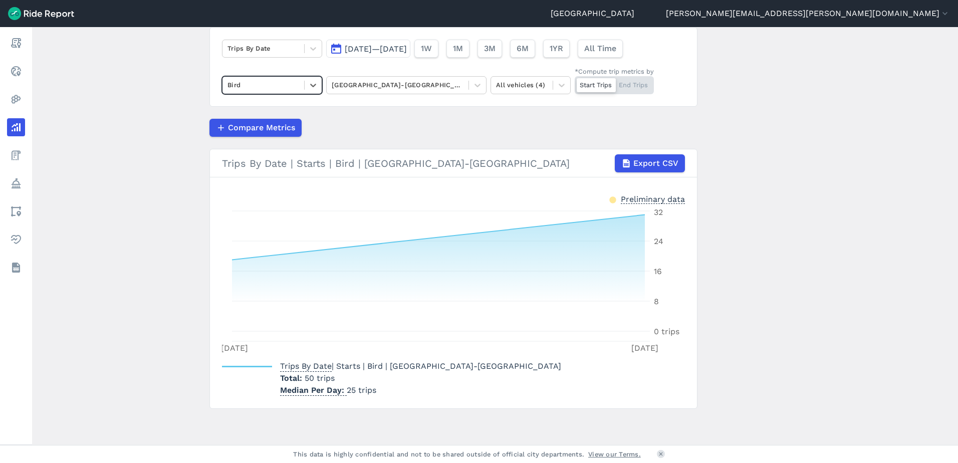
click at [271, 88] on div at bounding box center [263, 85] width 72 height 12
click at [269, 112] on div "All operators" at bounding box center [272, 109] width 100 height 18
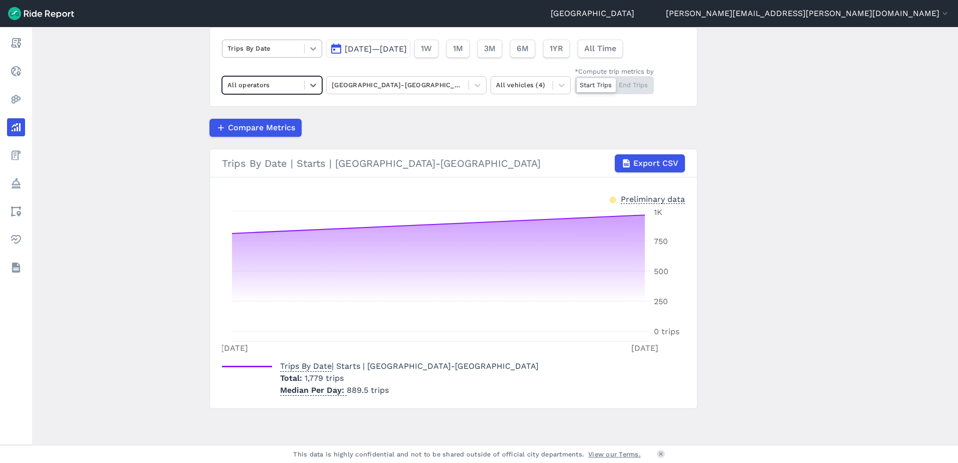
click at [308, 50] on icon at bounding box center [313, 49] width 10 height 10
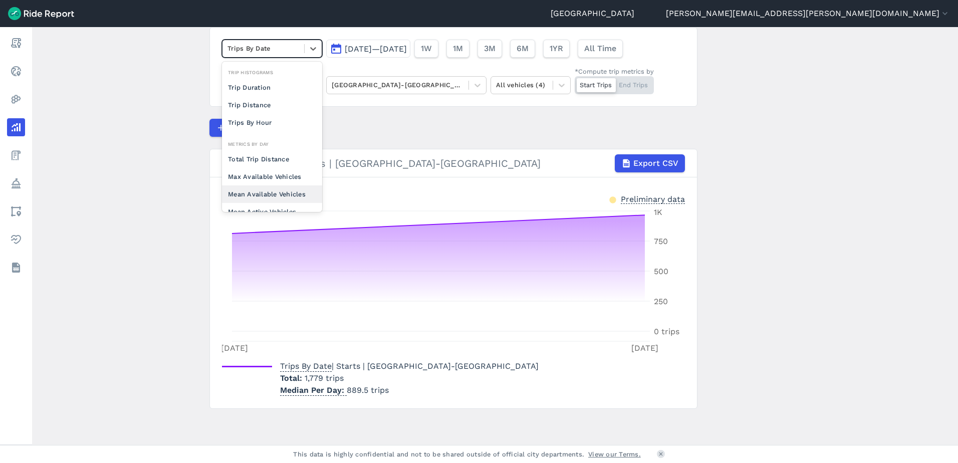
click at [295, 189] on div "Mean Available Vehicles" at bounding box center [272, 194] width 100 height 18
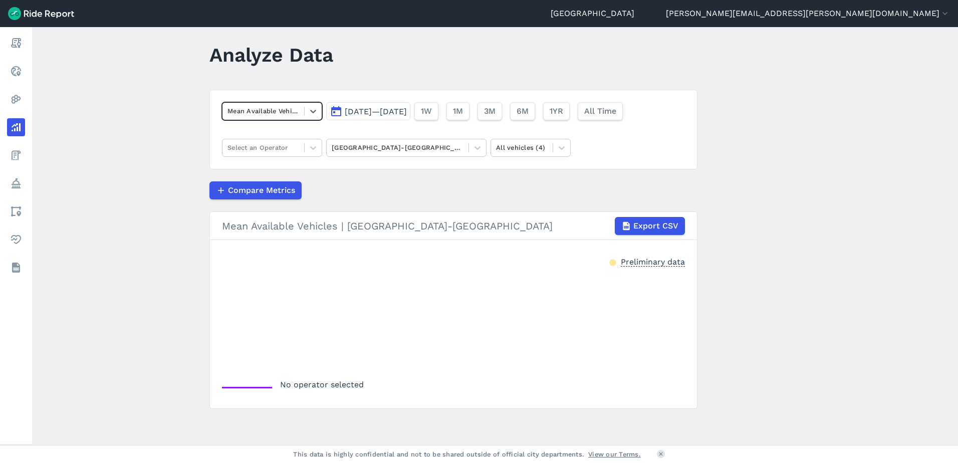
scroll to position [12, 0]
click at [304, 143] on div at bounding box center [313, 147] width 18 height 17
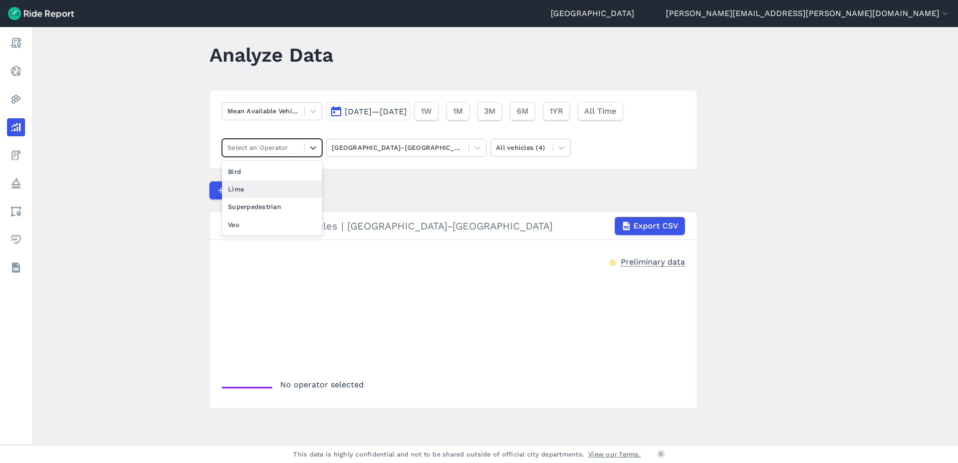
click at [282, 183] on div "Lime" at bounding box center [272, 189] width 100 height 18
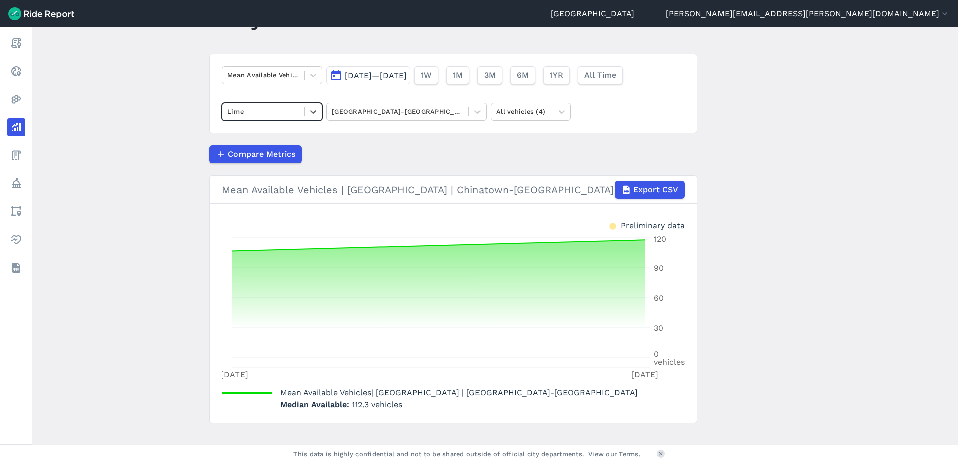
scroll to position [63, 0]
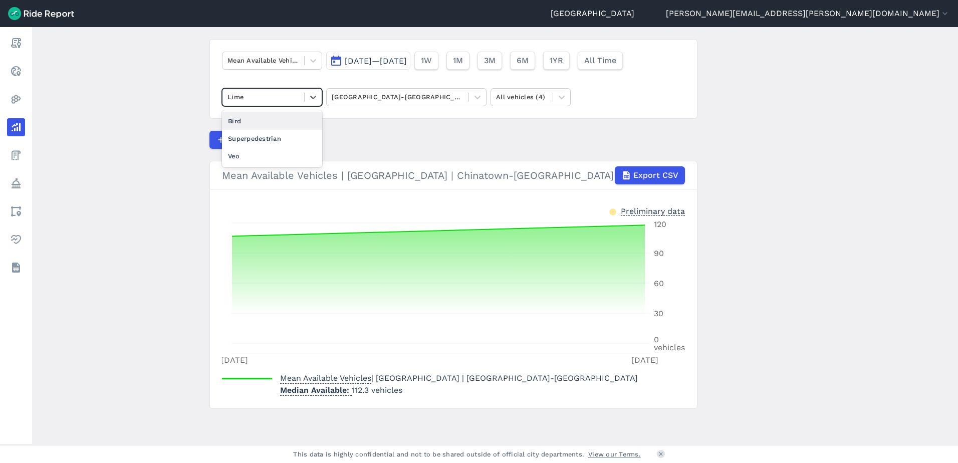
click at [292, 97] on div at bounding box center [263, 97] width 72 height 12
click at [283, 126] on div "Bird" at bounding box center [272, 121] width 100 height 18
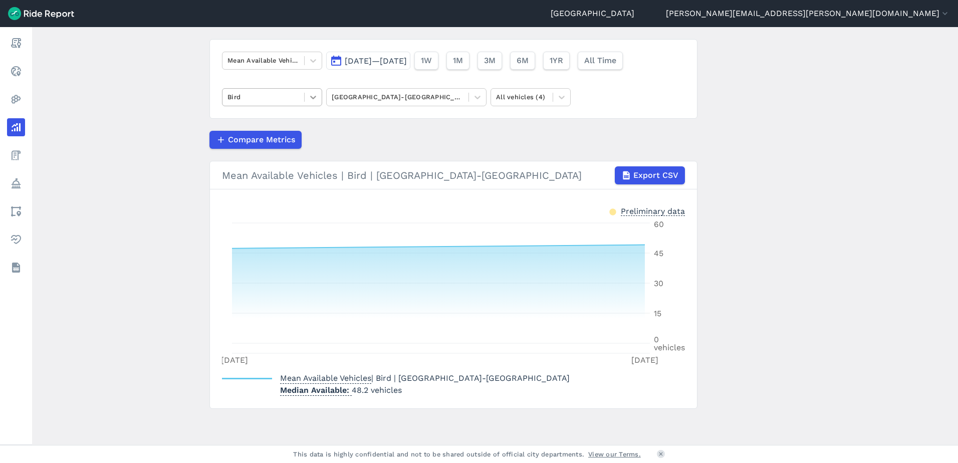
click at [305, 99] on div at bounding box center [313, 97] width 17 height 17
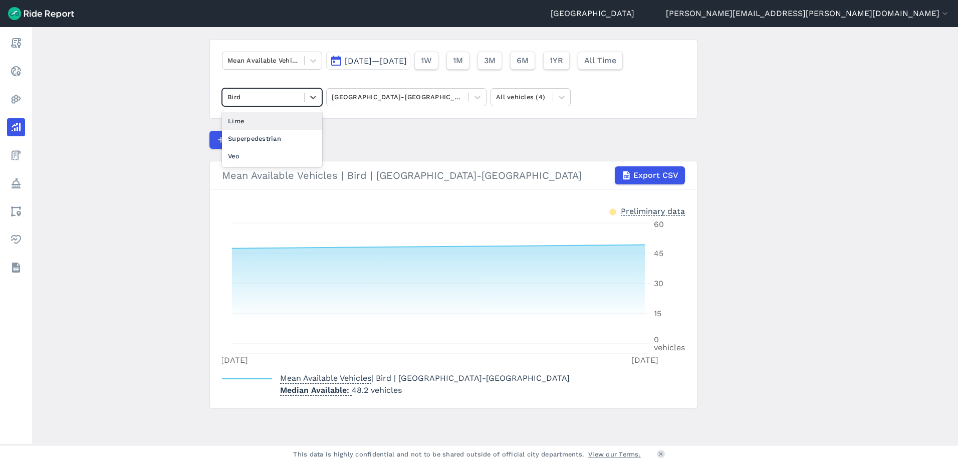
click at [295, 117] on div "Lime" at bounding box center [272, 121] width 100 height 18
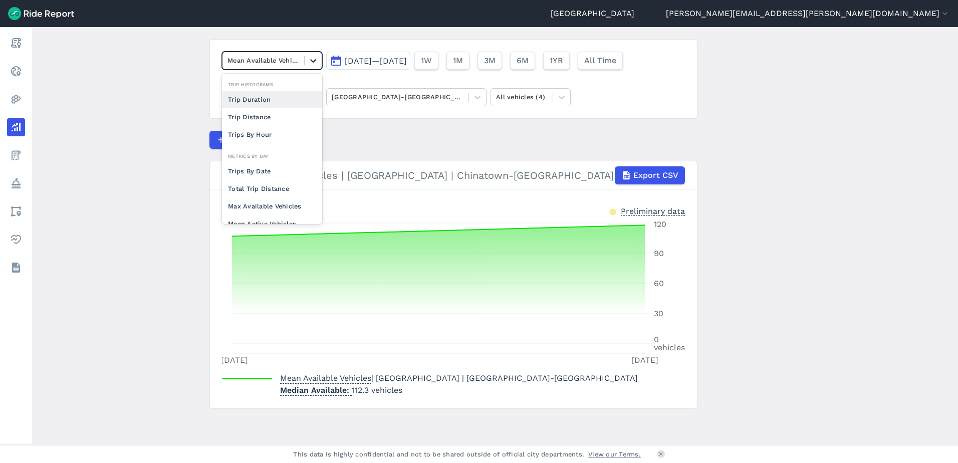
click at [310, 61] on icon at bounding box center [313, 61] width 10 height 10
click at [273, 184] on div "Trips Per Mean Active Vehicle" at bounding box center [272, 186] width 100 height 27
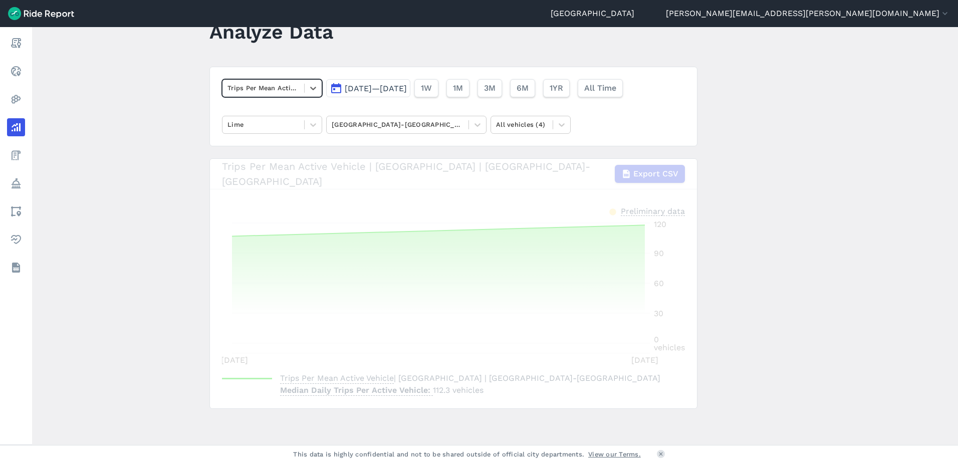
scroll to position [33, 0]
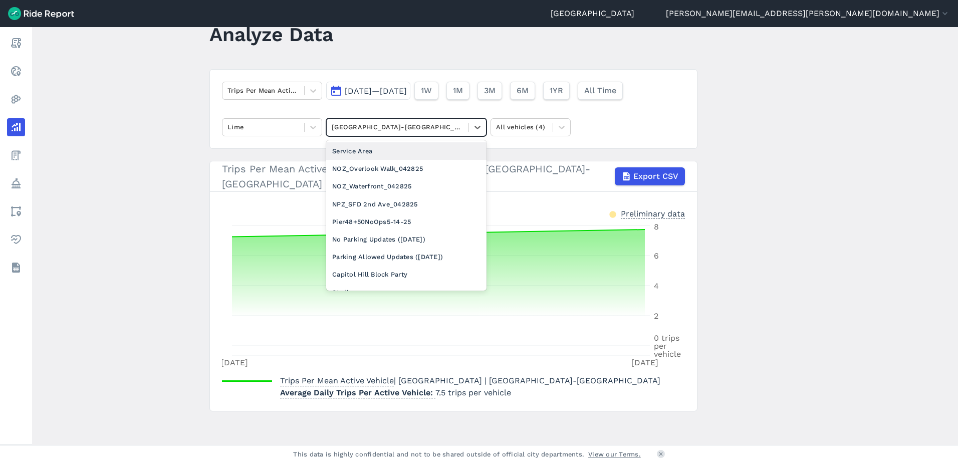
click at [445, 128] on div at bounding box center [398, 127] width 132 height 12
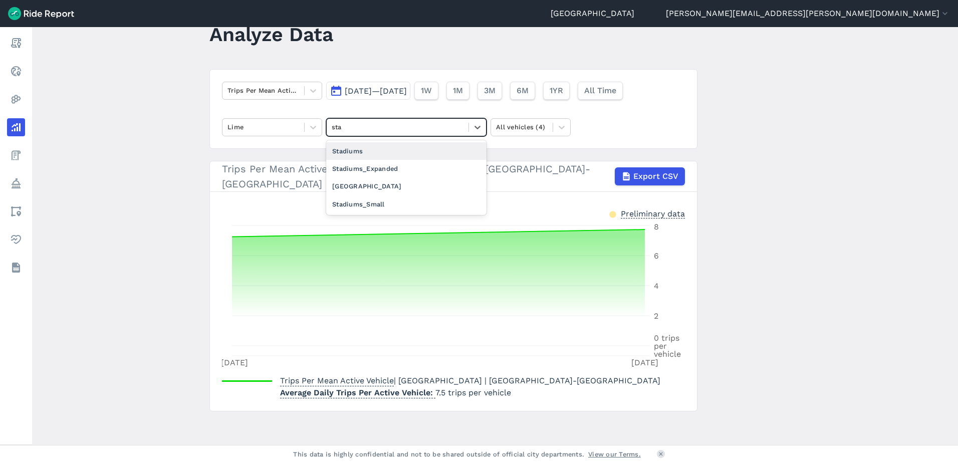
type input "stad"
click at [408, 171] on div "Stadiums_Expanded" at bounding box center [406, 169] width 160 height 18
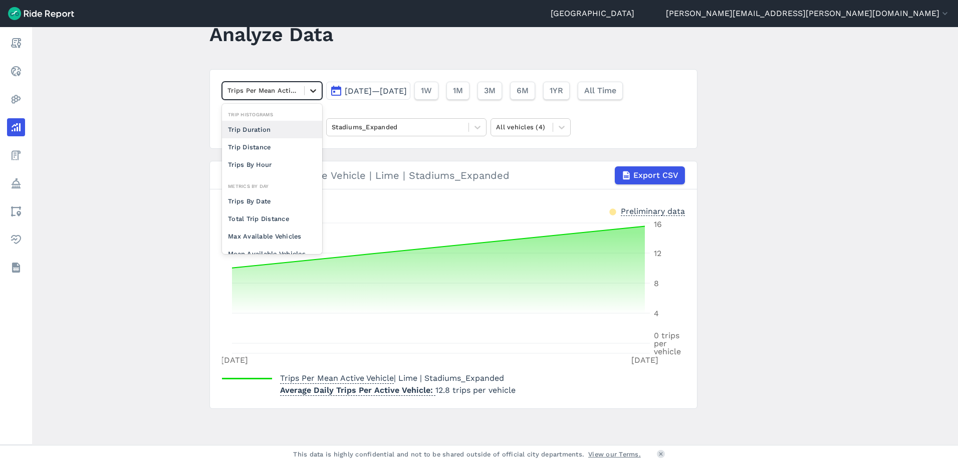
click at [315, 93] on icon at bounding box center [313, 91] width 10 height 10
click at [282, 206] on div "Trips By Date" at bounding box center [272, 201] width 100 height 18
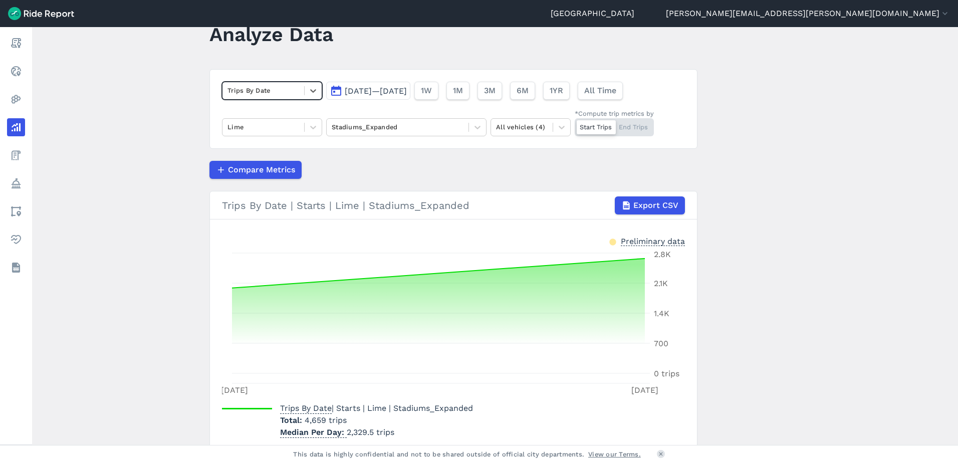
scroll to position [75, 0]
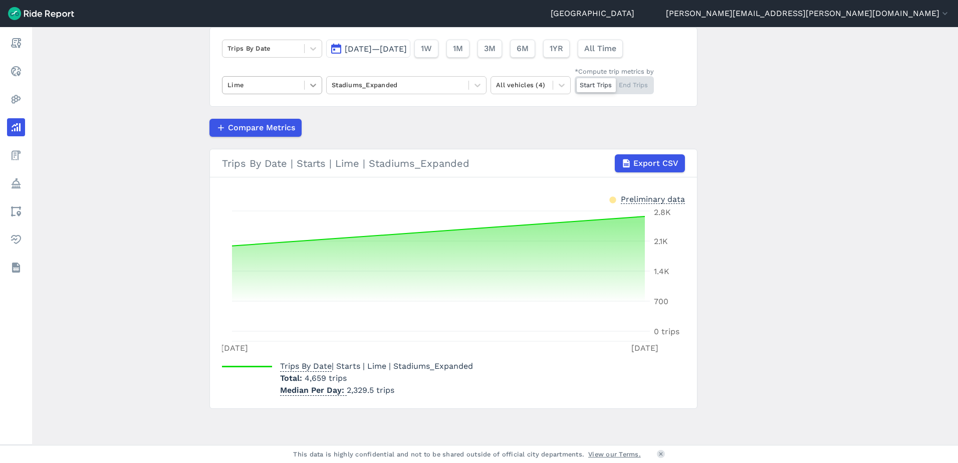
click at [310, 89] on icon at bounding box center [313, 85] width 10 height 10
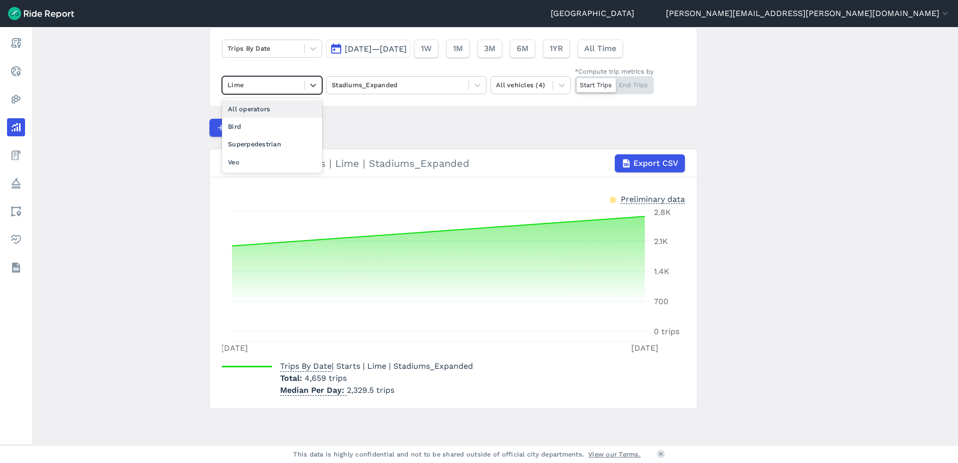
click at [297, 109] on div "All operators" at bounding box center [272, 109] width 100 height 18
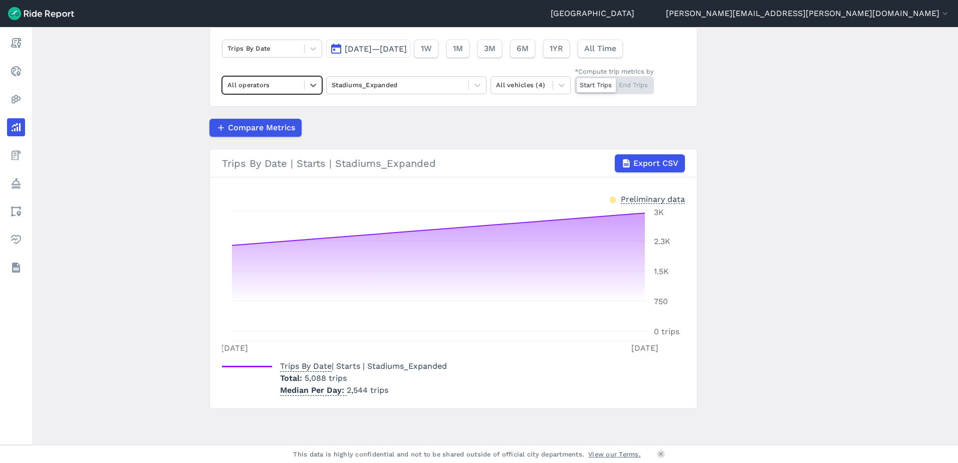
click at [264, 86] on div at bounding box center [263, 85] width 72 height 12
click at [257, 124] on div "Lime" at bounding box center [272, 127] width 100 height 18
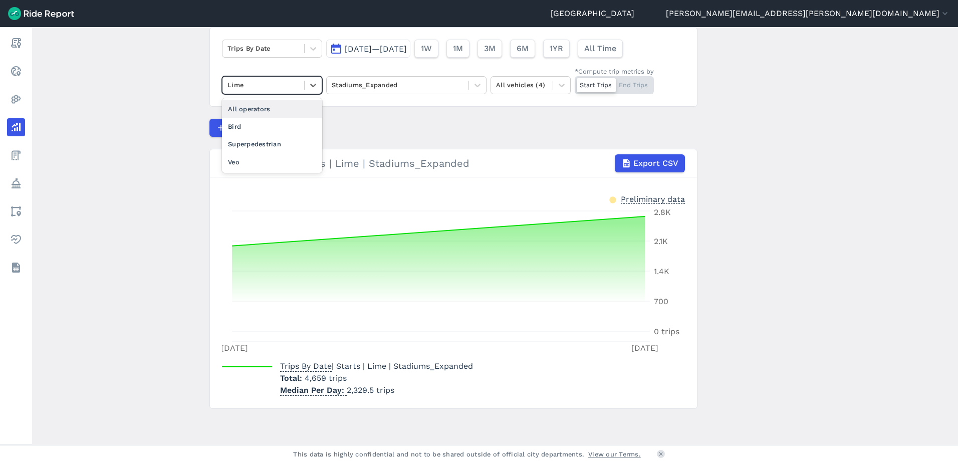
click at [262, 85] on div at bounding box center [263, 85] width 72 height 12
click at [259, 105] on div "All operators" at bounding box center [272, 109] width 100 height 18
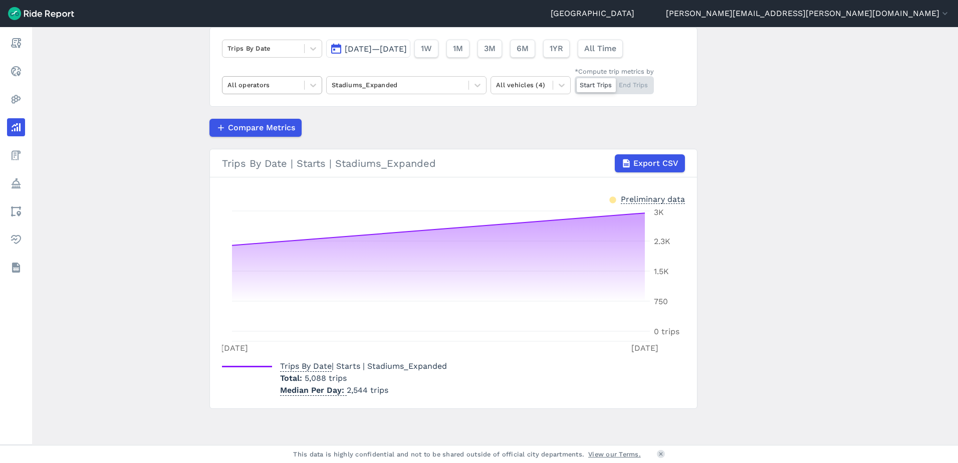
click at [289, 83] on div at bounding box center [263, 85] width 72 height 12
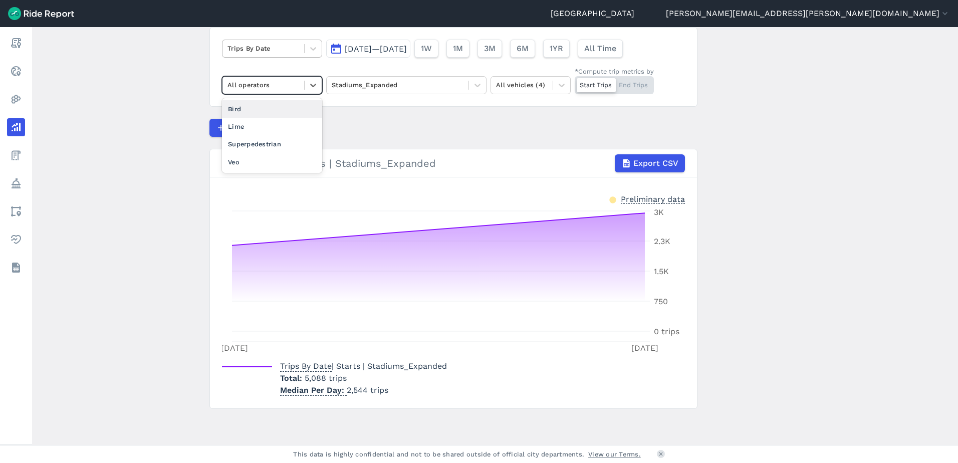
click at [282, 47] on div at bounding box center [263, 49] width 72 height 12
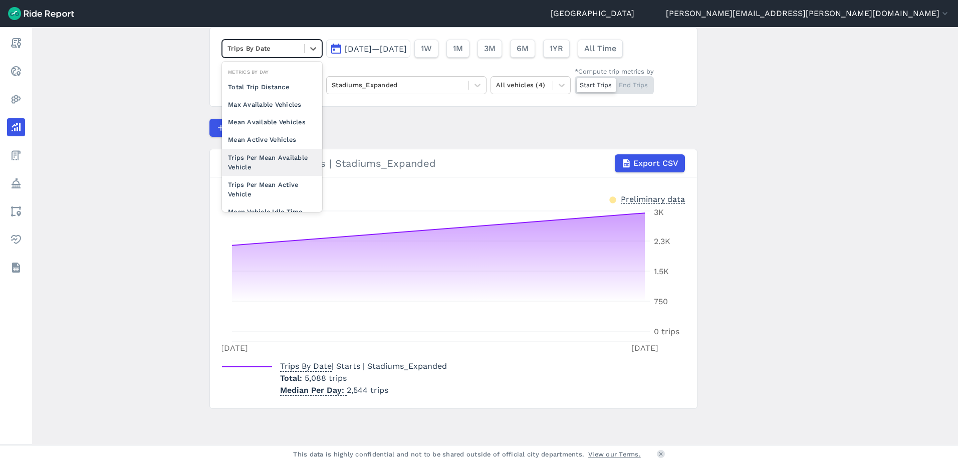
scroll to position [67, 0]
click at [297, 162] on div "Trips Per Mean Available Vehicle" at bounding box center [272, 167] width 100 height 27
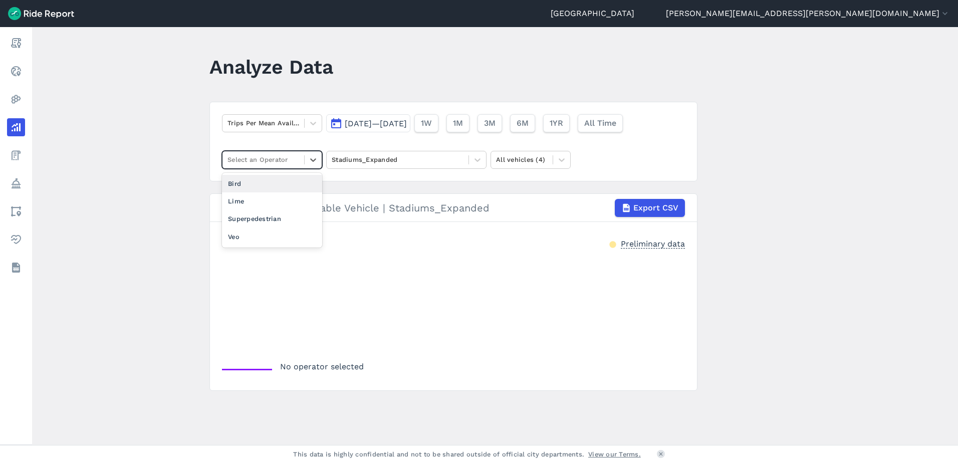
click at [295, 156] on div at bounding box center [263, 160] width 72 height 12
click at [265, 202] on div "Lime" at bounding box center [272, 201] width 100 height 18
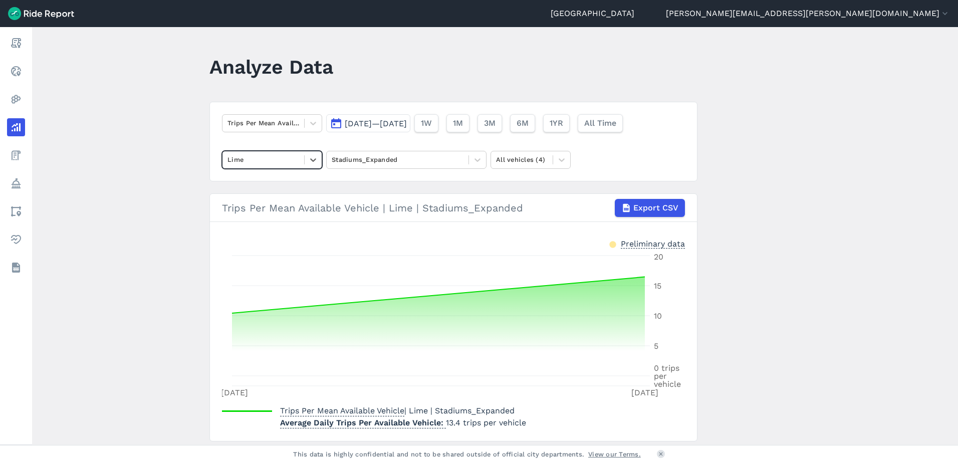
scroll to position [33, 0]
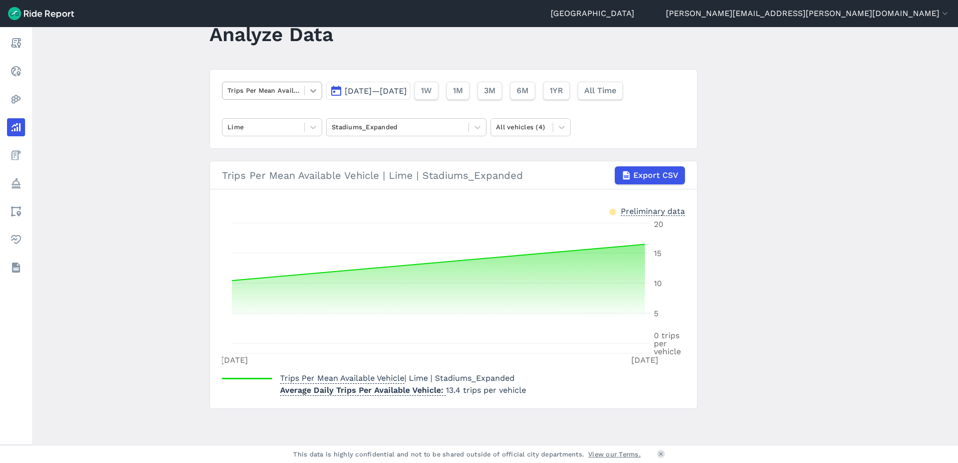
click at [317, 92] on div at bounding box center [313, 90] width 17 height 17
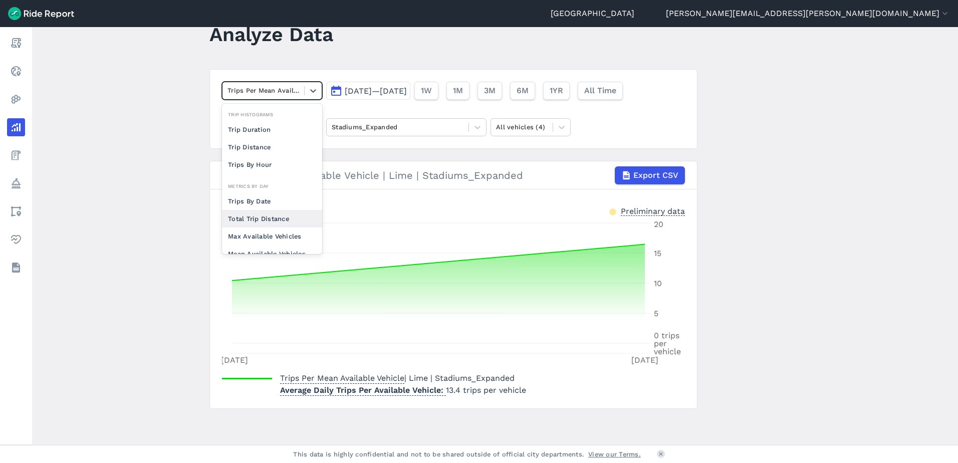
scroll to position [77, 0]
click at [285, 235] on div "Mean Vehicle Idle Time" at bounding box center [272, 239] width 100 height 18
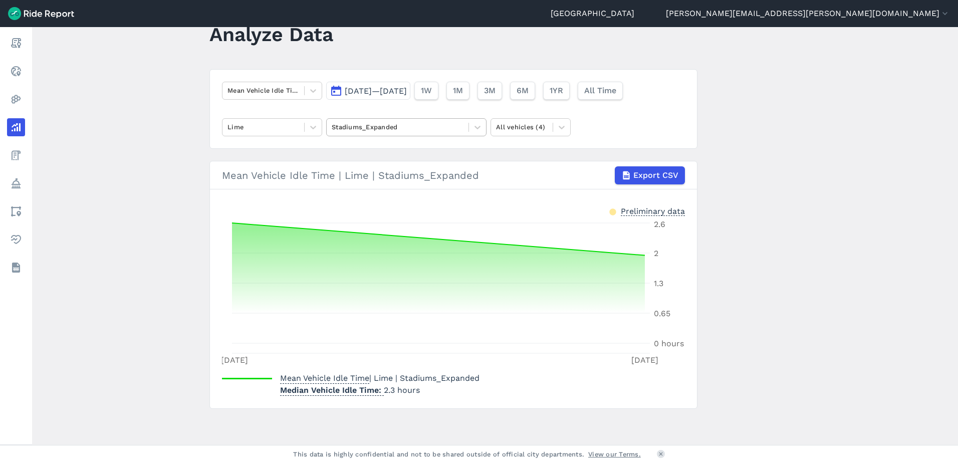
click at [428, 128] on div at bounding box center [398, 127] width 132 height 12
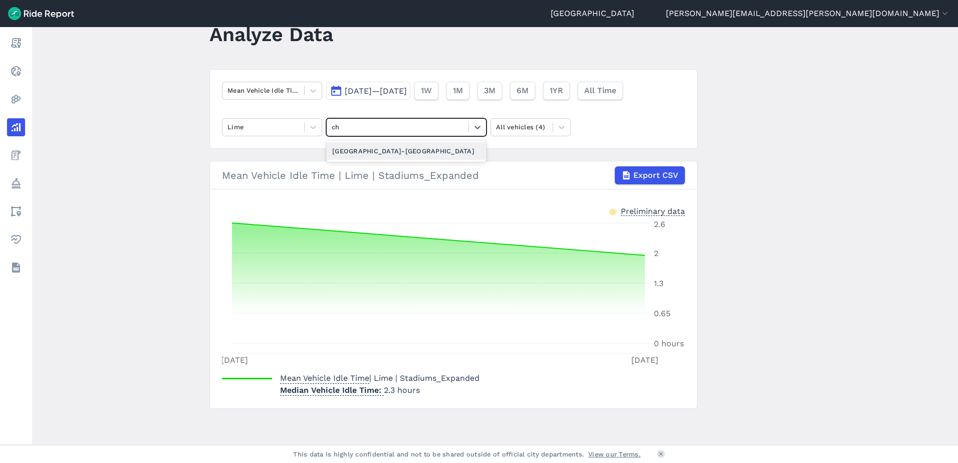
type input "chi"
click at [420, 156] on div "[GEOGRAPHIC_DATA]-[GEOGRAPHIC_DATA]" at bounding box center [406, 151] width 160 height 18
